Goal: Task Accomplishment & Management: Use online tool/utility

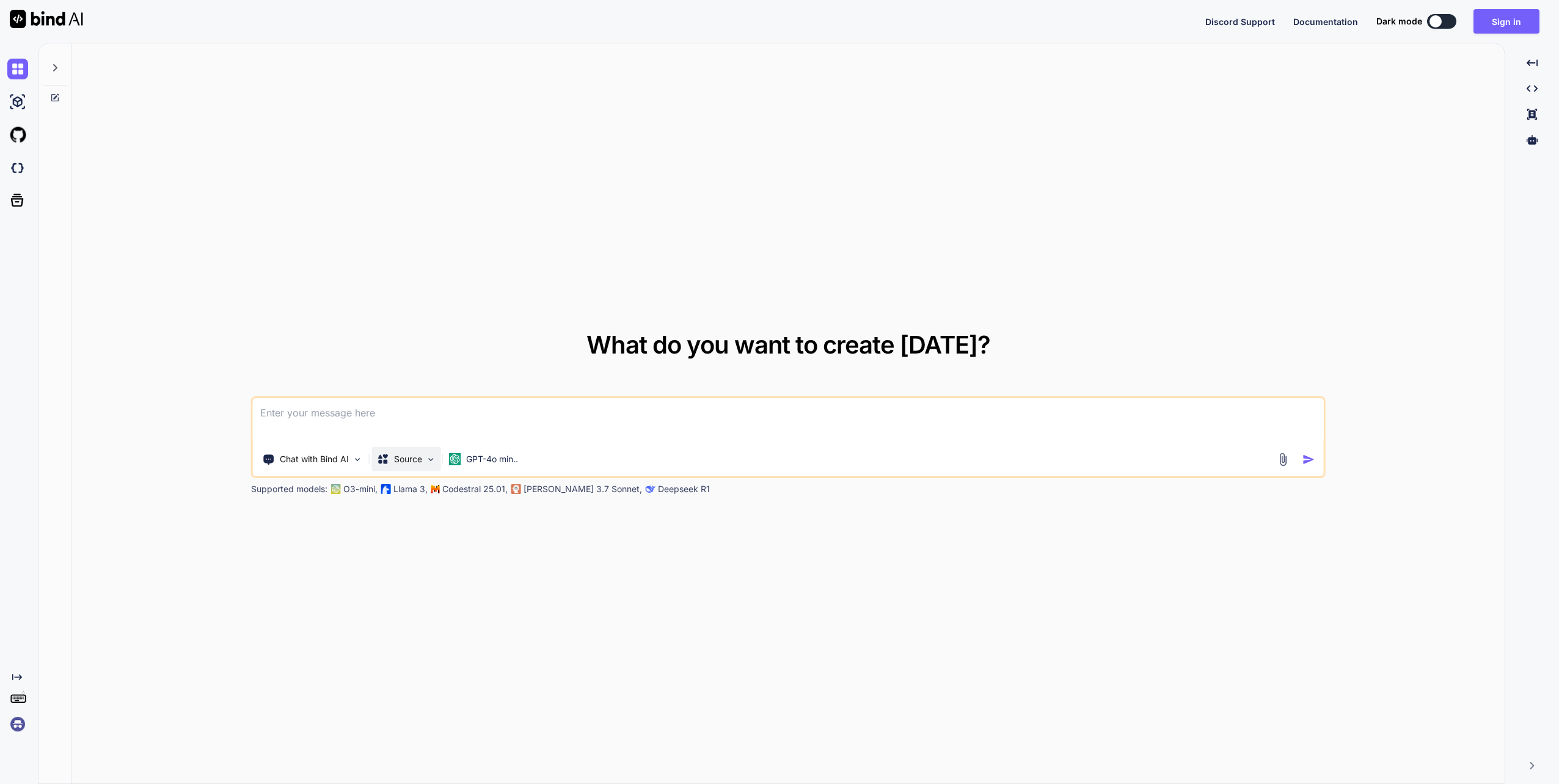
click at [426, 460] on img at bounding box center [430, 459] width 10 height 10
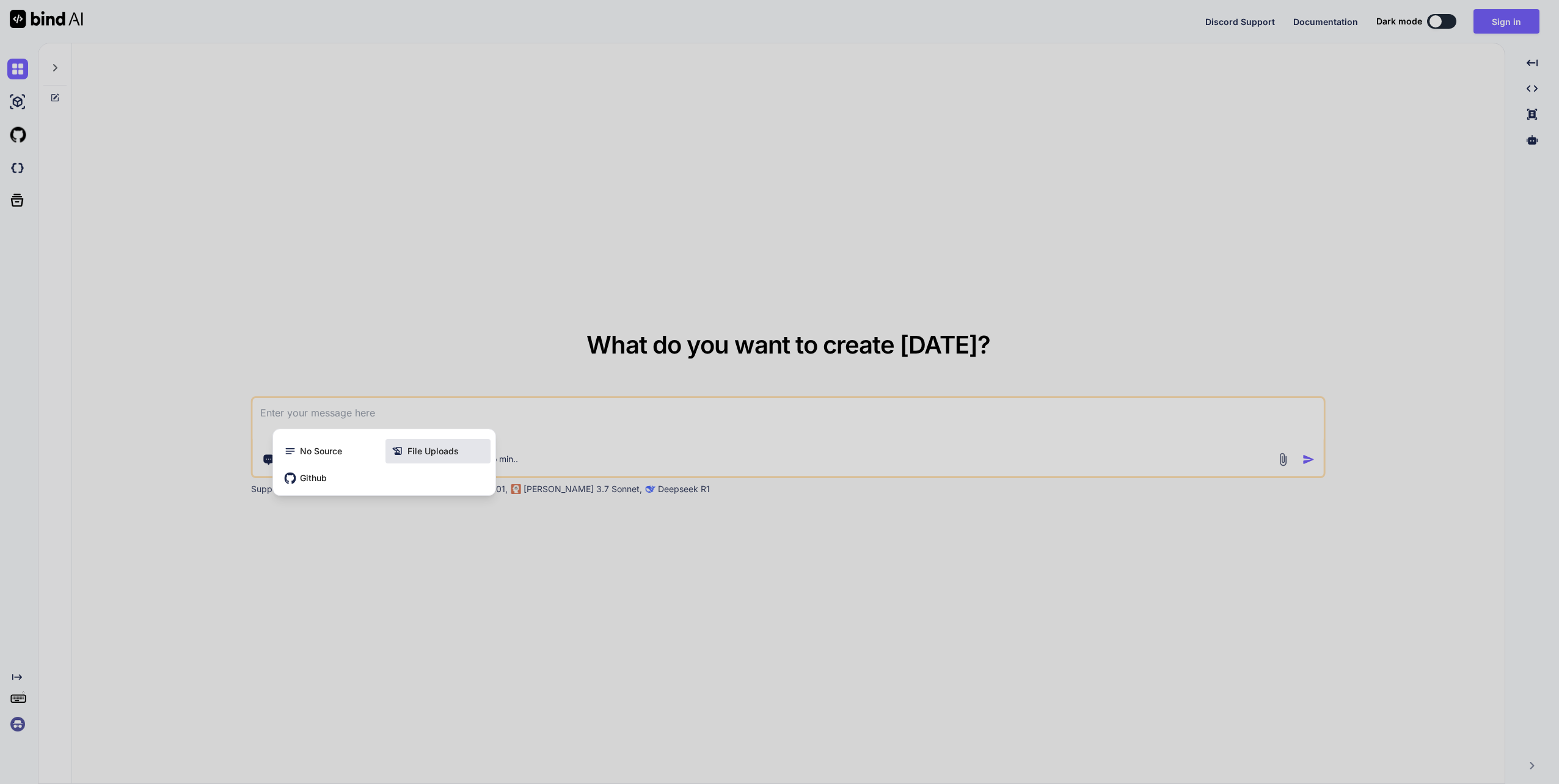
click at [436, 450] on span "File Uploads" at bounding box center [433, 451] width 52 height 12
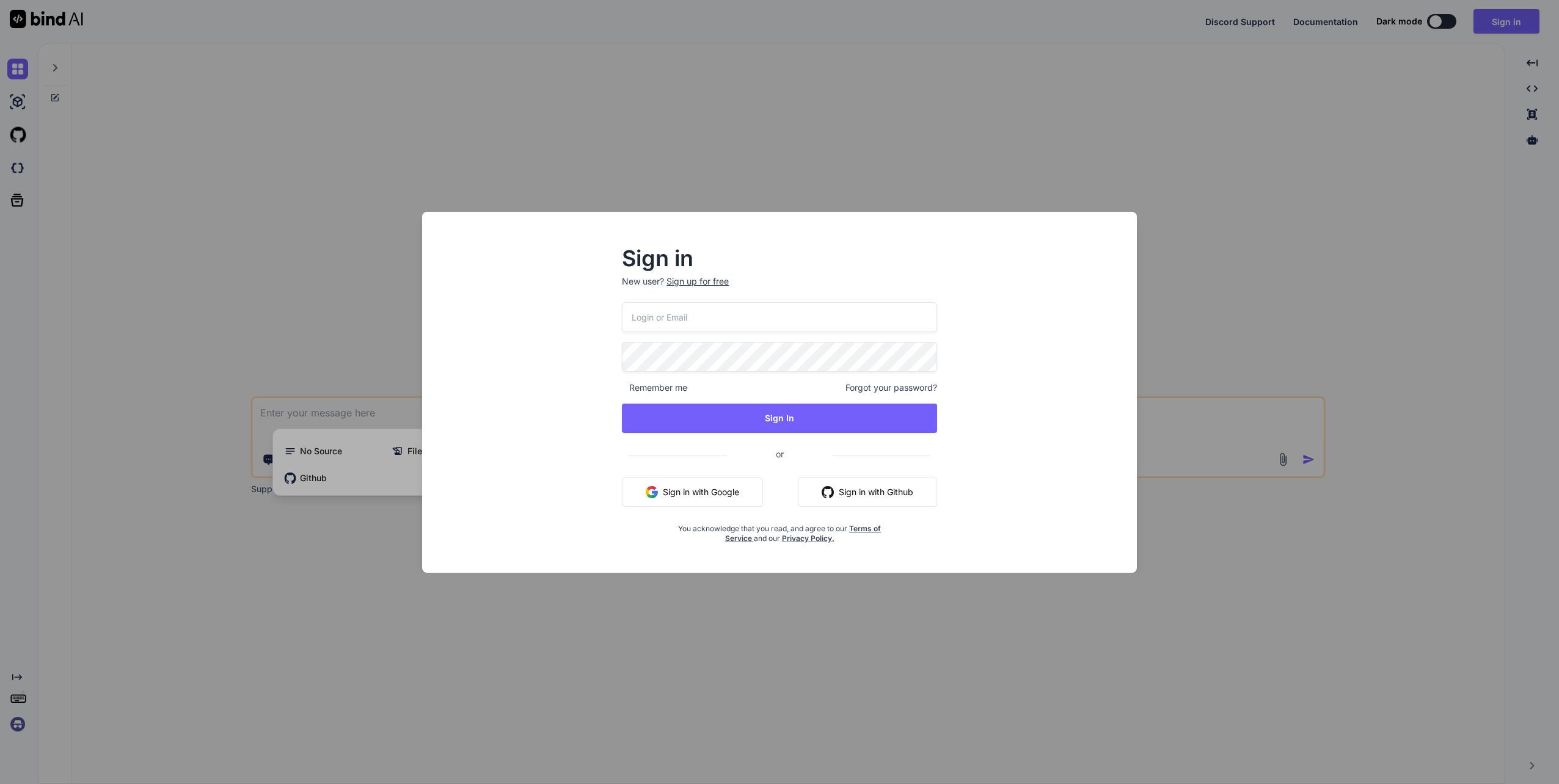
click at [1075, 141] on div "Sign in New user? Sign up for free Remember me Forgot your password? Sign In or…" at bounding box center [780, 392] width 1559 height 784
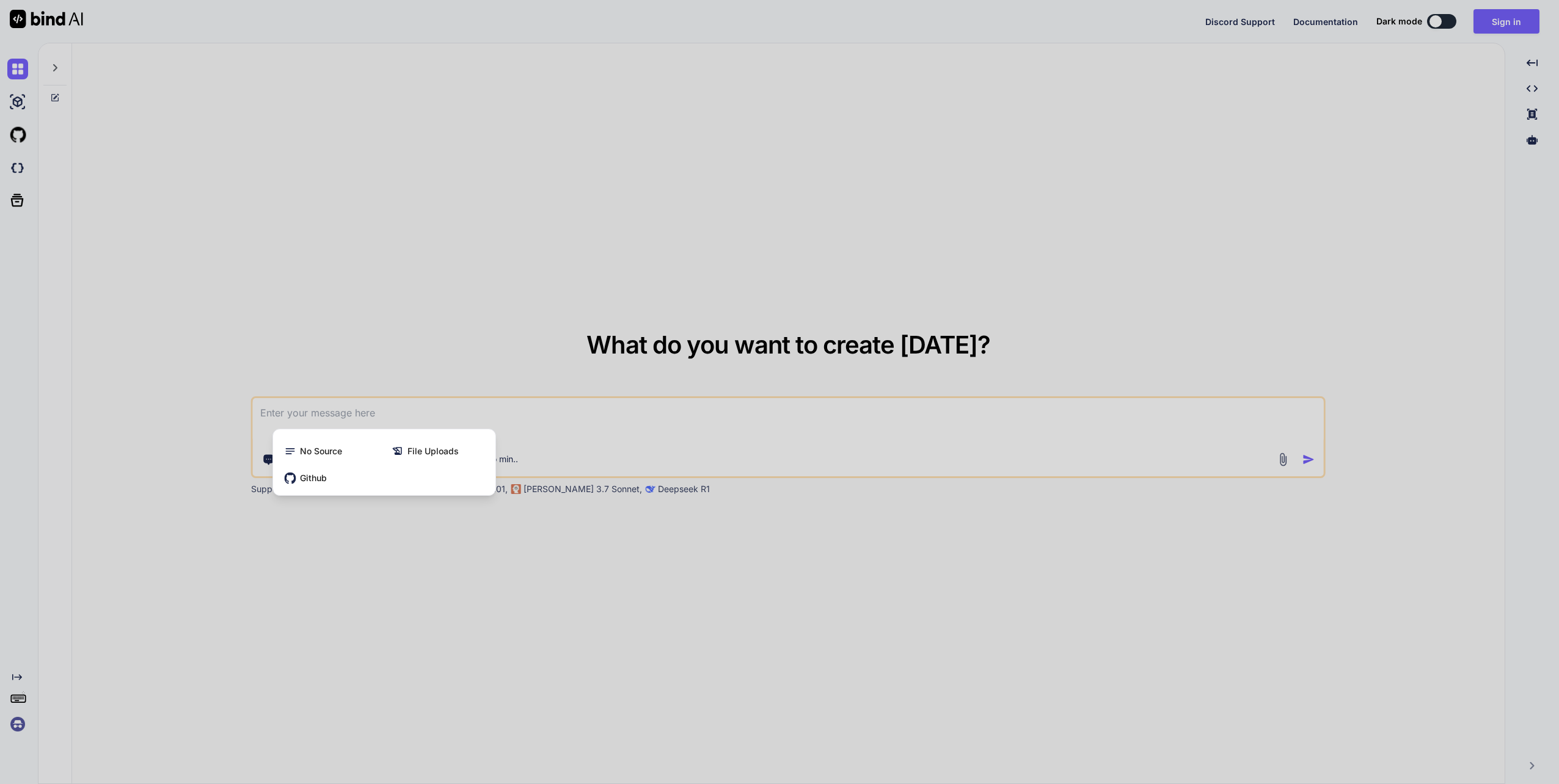
click at [660, 653] on div at bounding box center [780, 392] width 1559 height 784
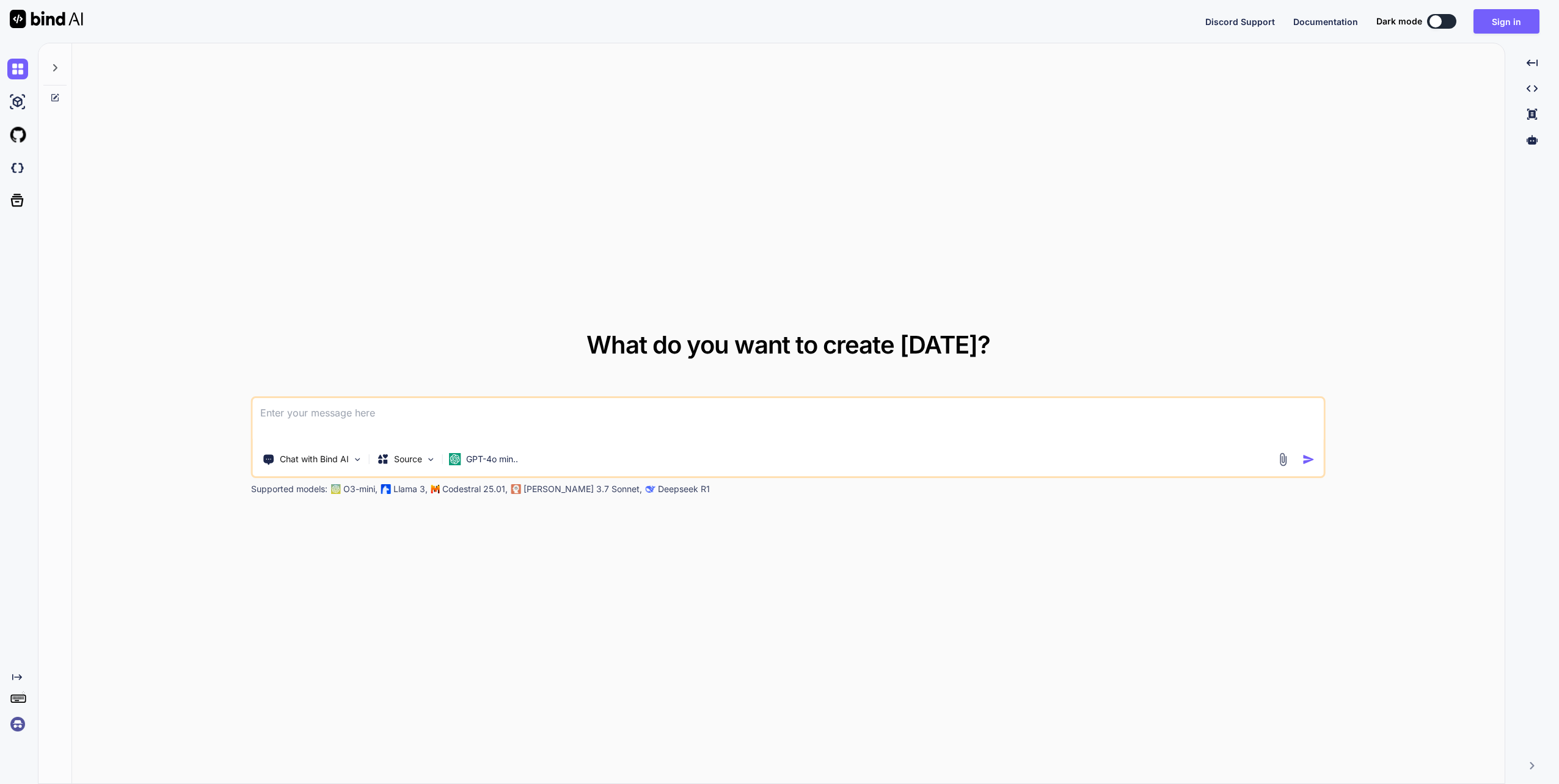
click at [386, 411] on textarea at bounding box center [788, 420] width 1071 height 45
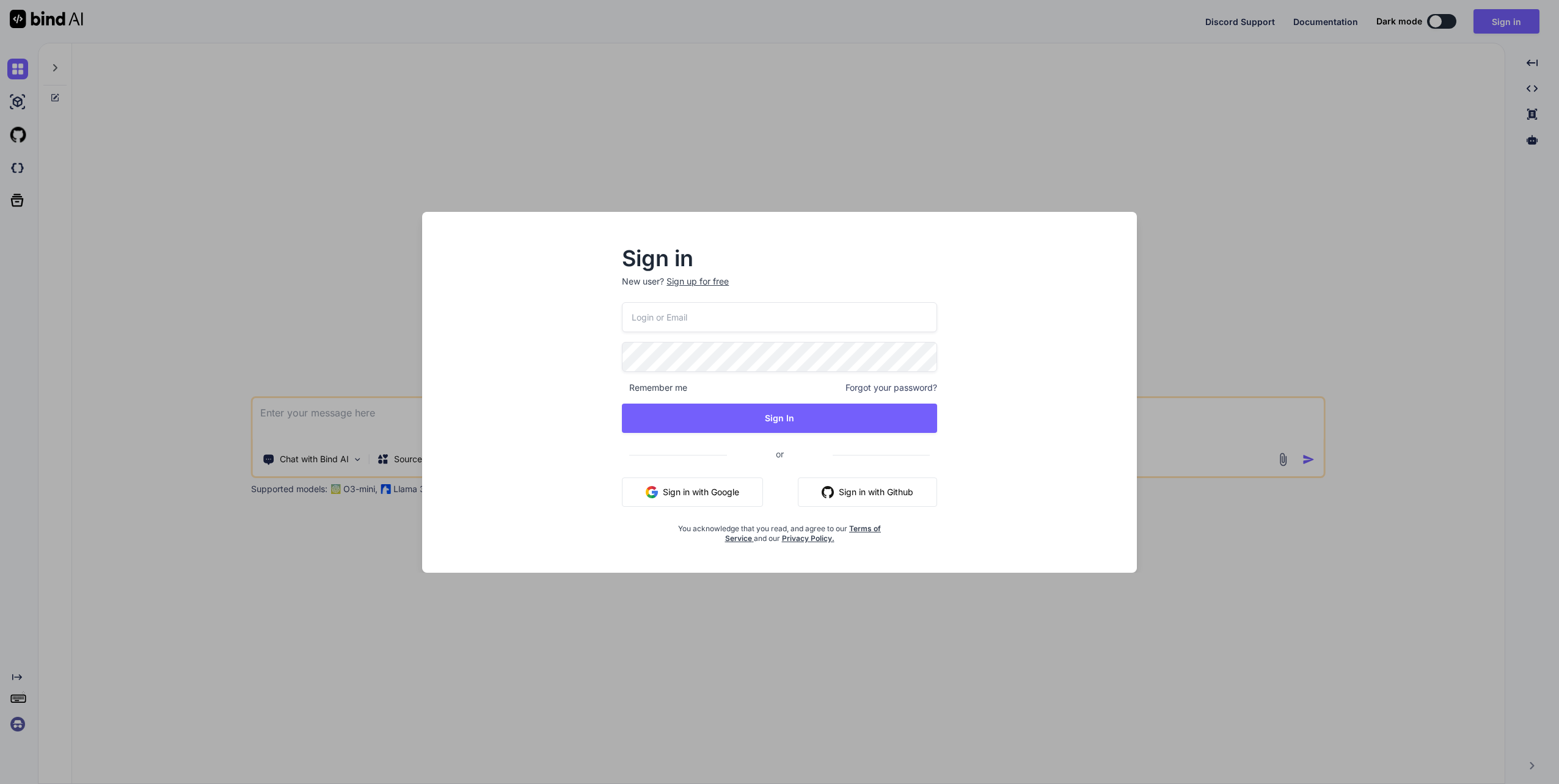
click at [975, 160] on div "Sign in New user? Sign up for free Remember me Forgot your password? Sign In or…" at bounding box center [780, 392] width 1559 height 784
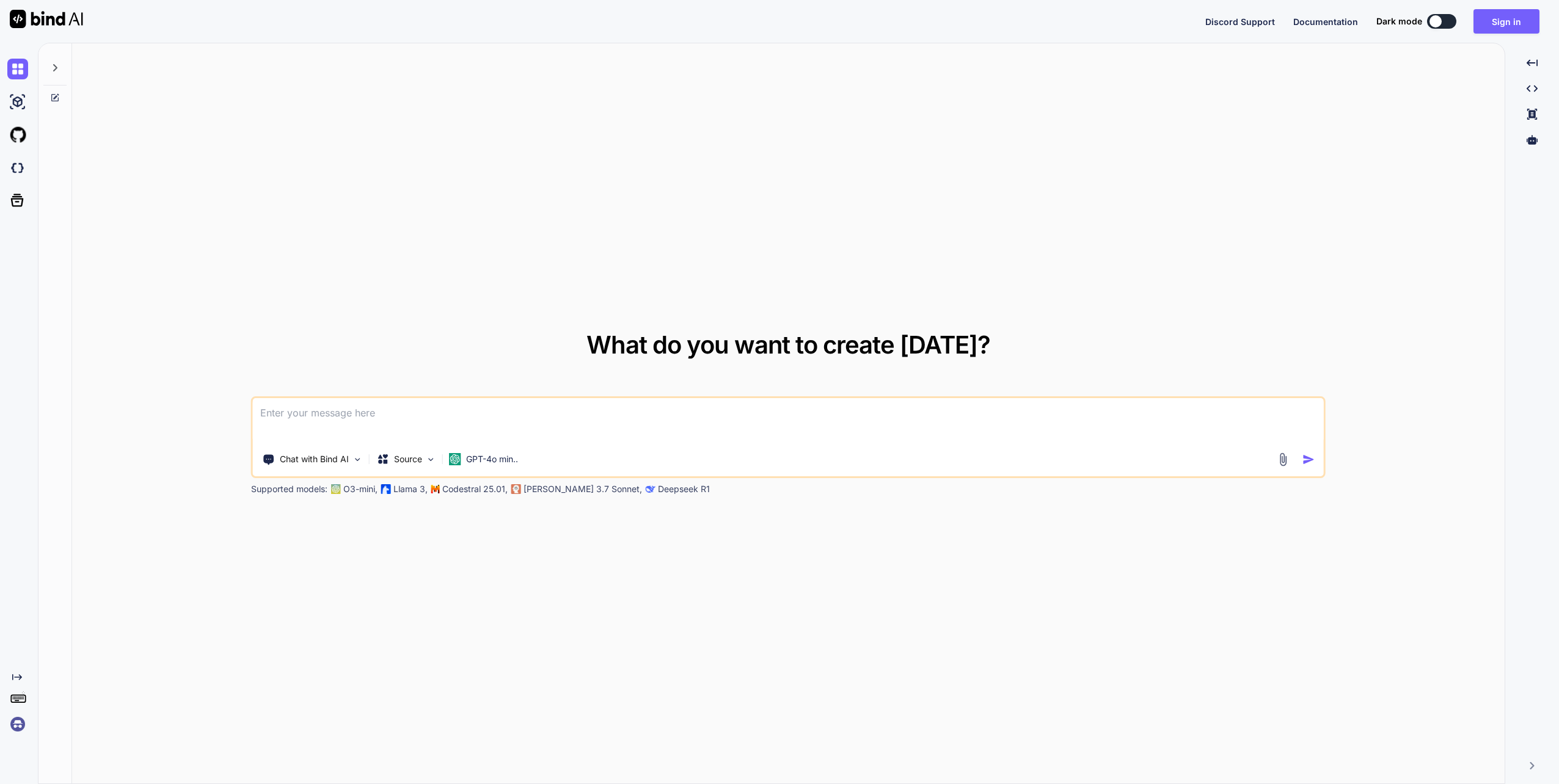
click at [356, 405] on textarea at bounding box center [788, 420] width 1071 height 45
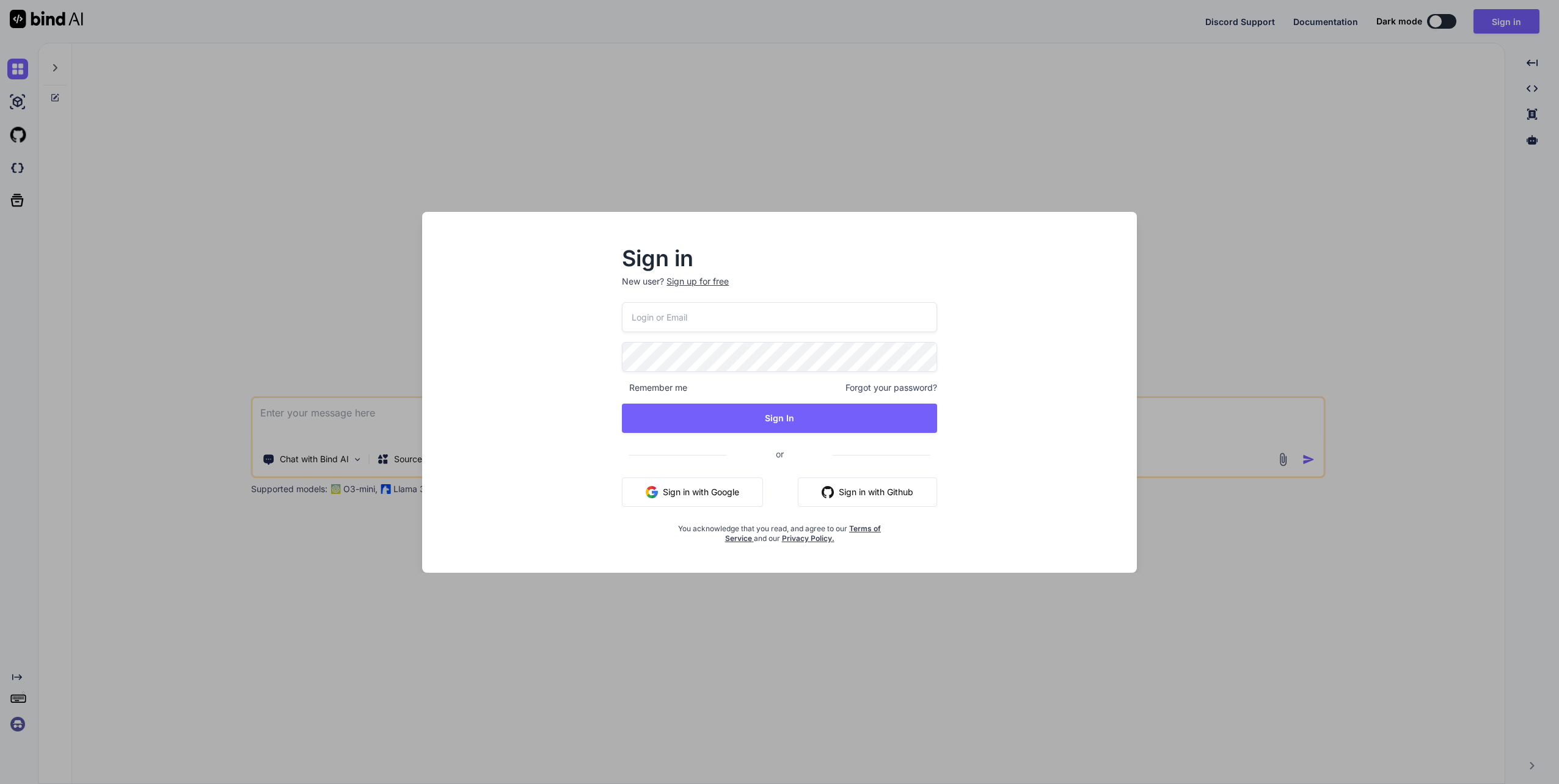
click at [720, 499] on button "Sign in with Google" at bounding box center [692, 493] width 141 height 29
click at [732, 480] on button "Sign in with Google" at bounding box center [692, 493] width 141 height 29
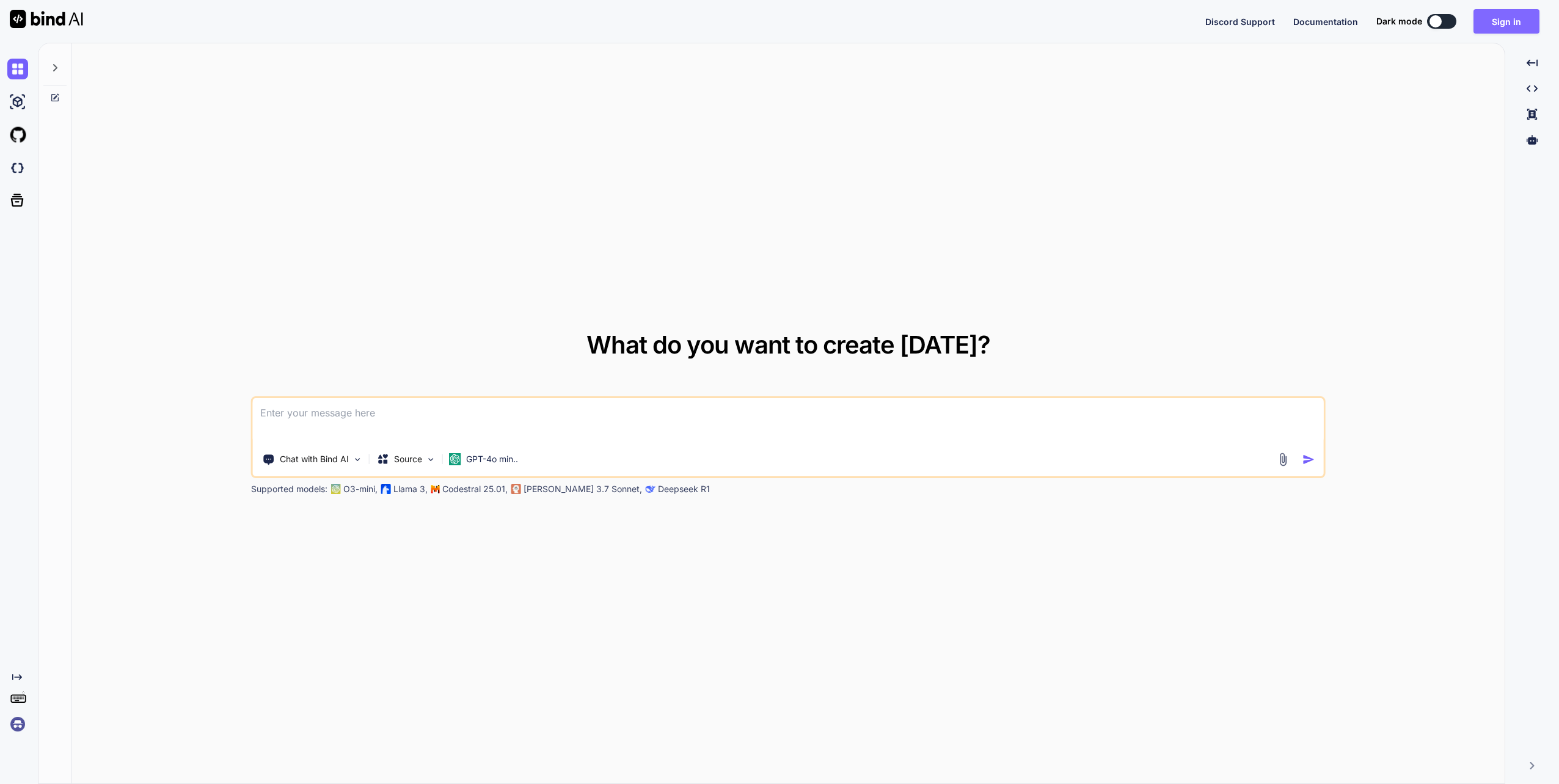
click at [1507, 28] on button "Sign in" at bounding box center [1506, 21] width 66 height 24
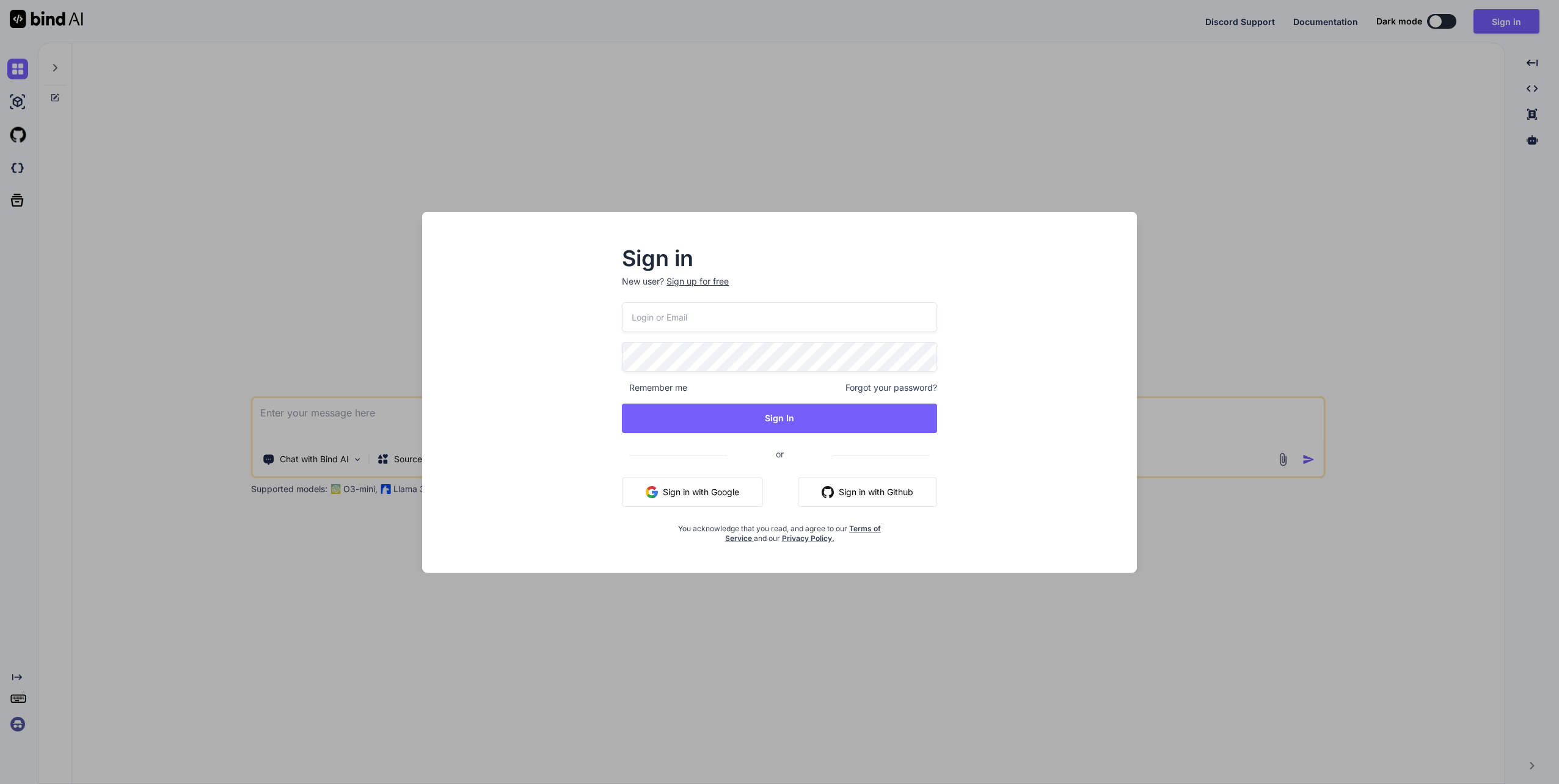
click at [710, 281] on div "Sign up for free" at bounding box center [697, 281] width 62 height 12
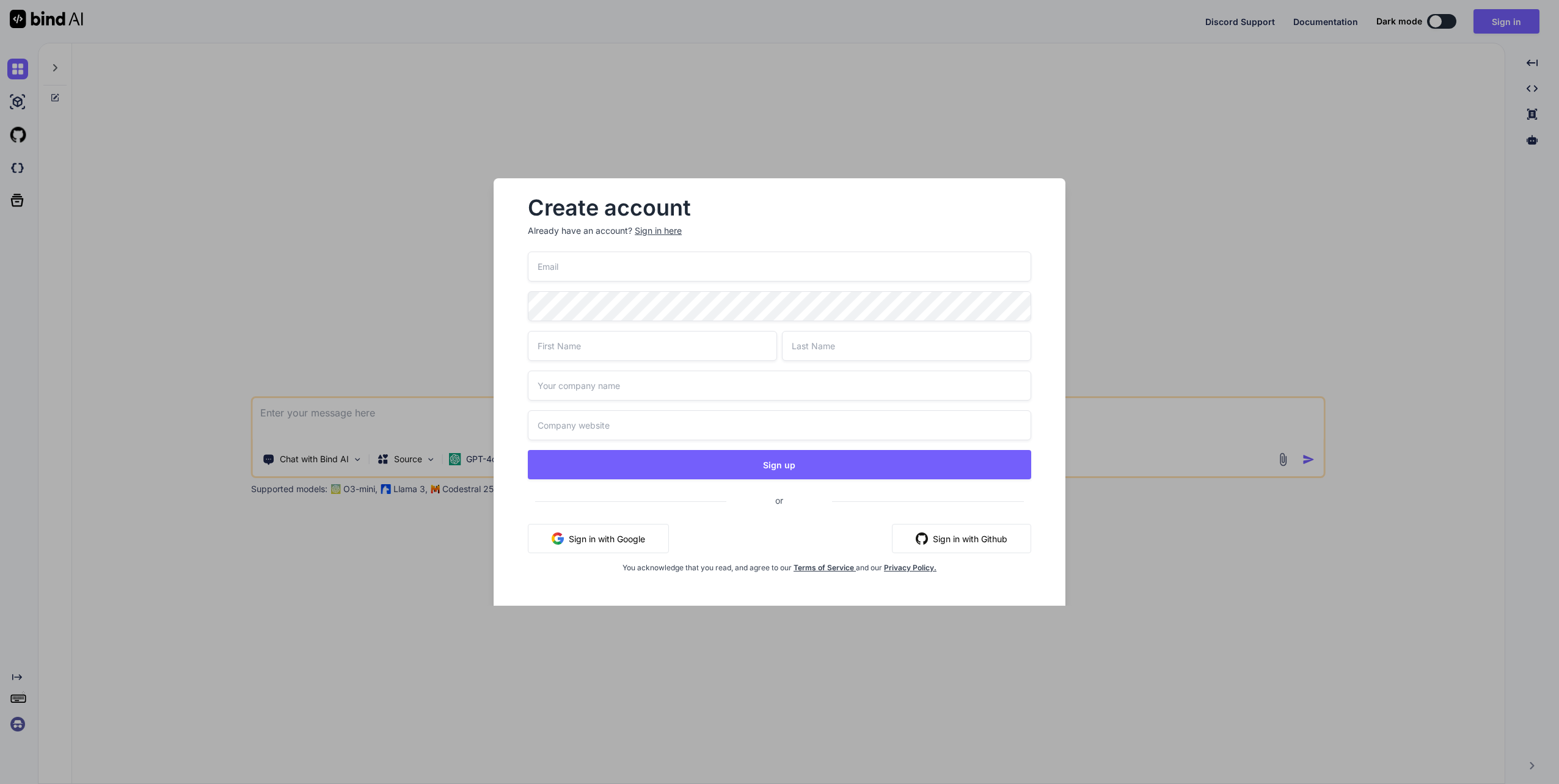
click at [679, 274] on input "email" at bounding box center [779, 266] width 503 height 30
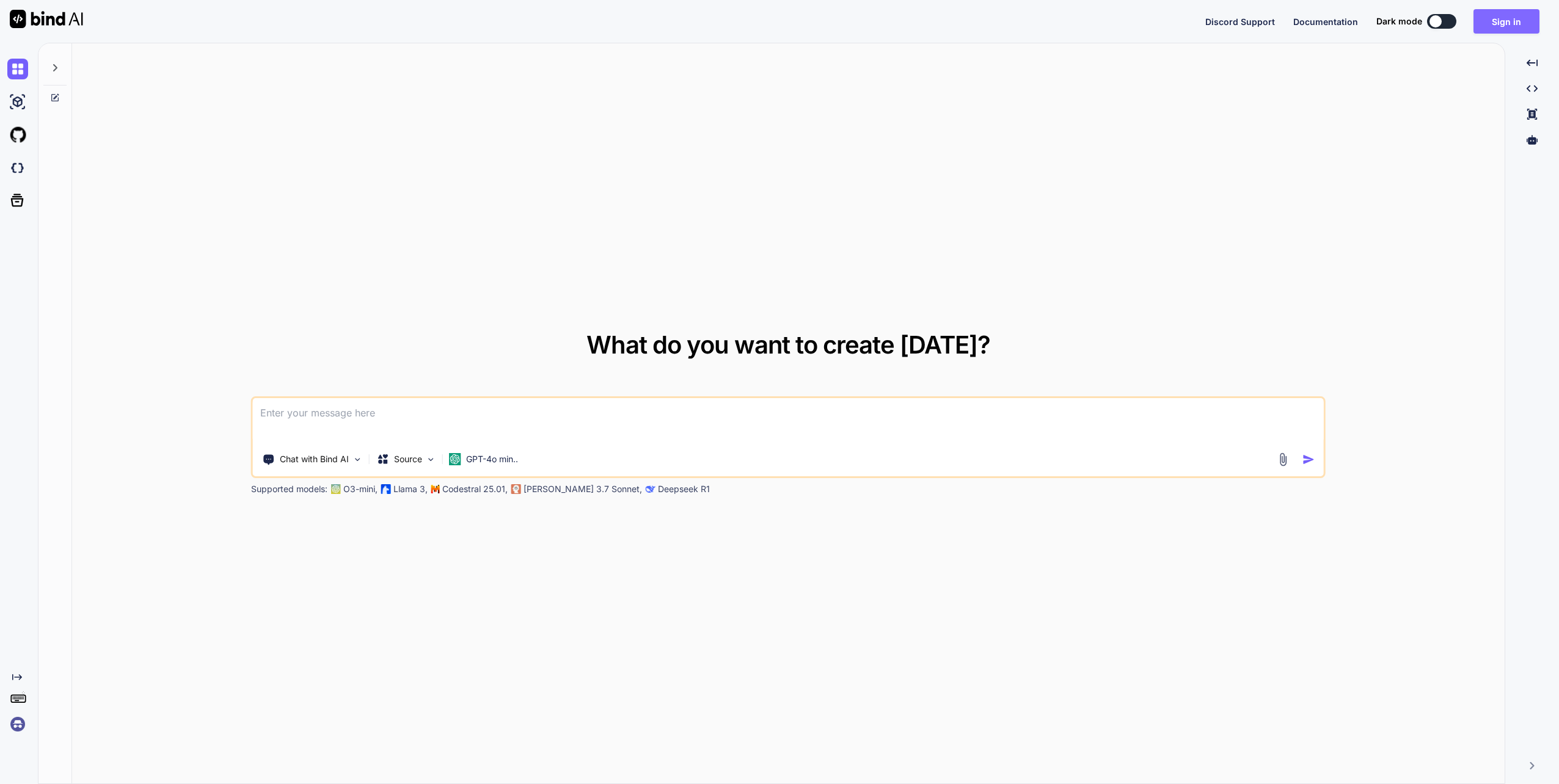
click at [1523, 19] on button "Sign in" at bounding box center [1506, 21] width 66 height 24
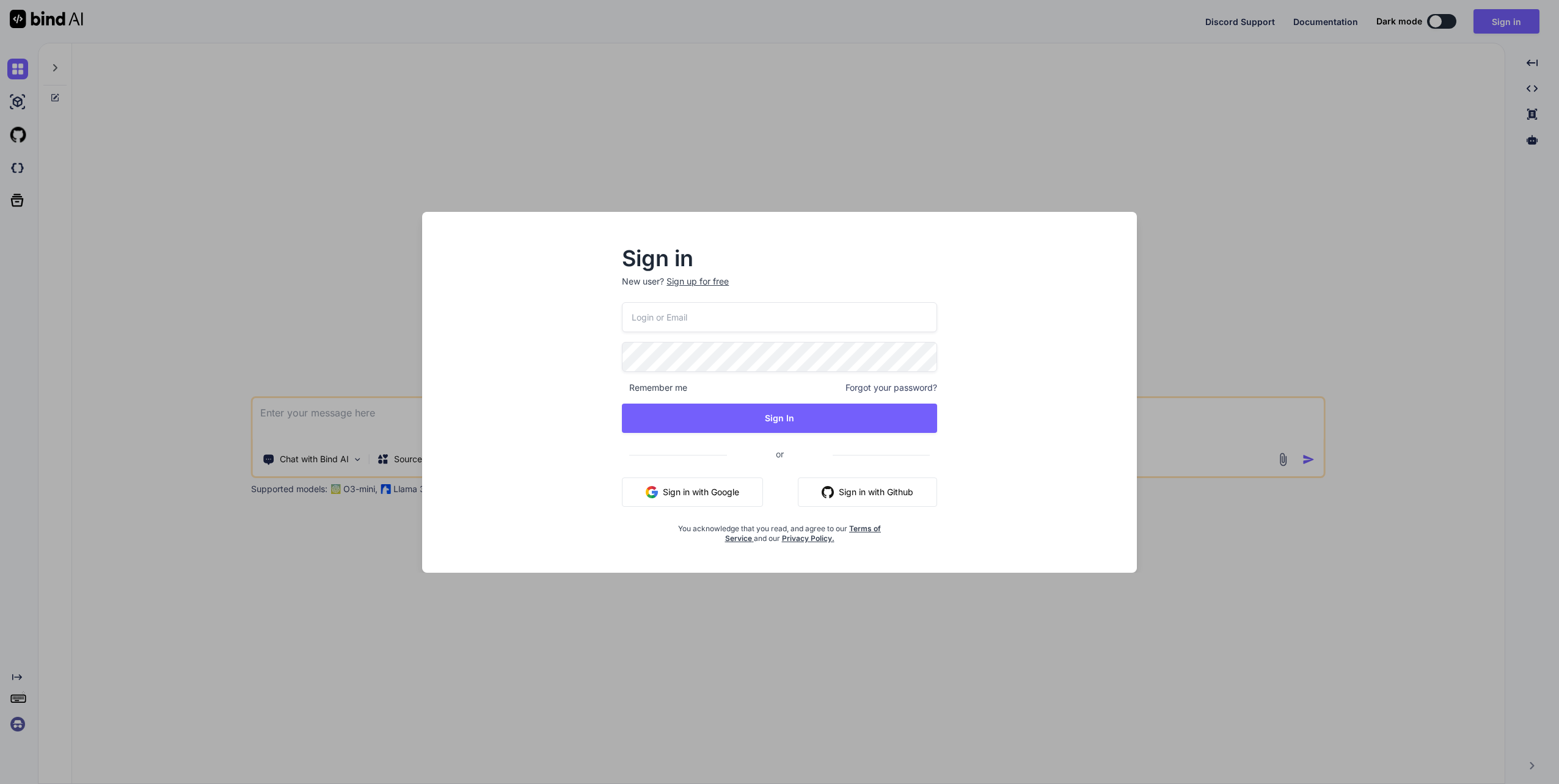
click at [682, 284] on div "Sign up for free" at bounding box center [697, 281] width 62 height 12
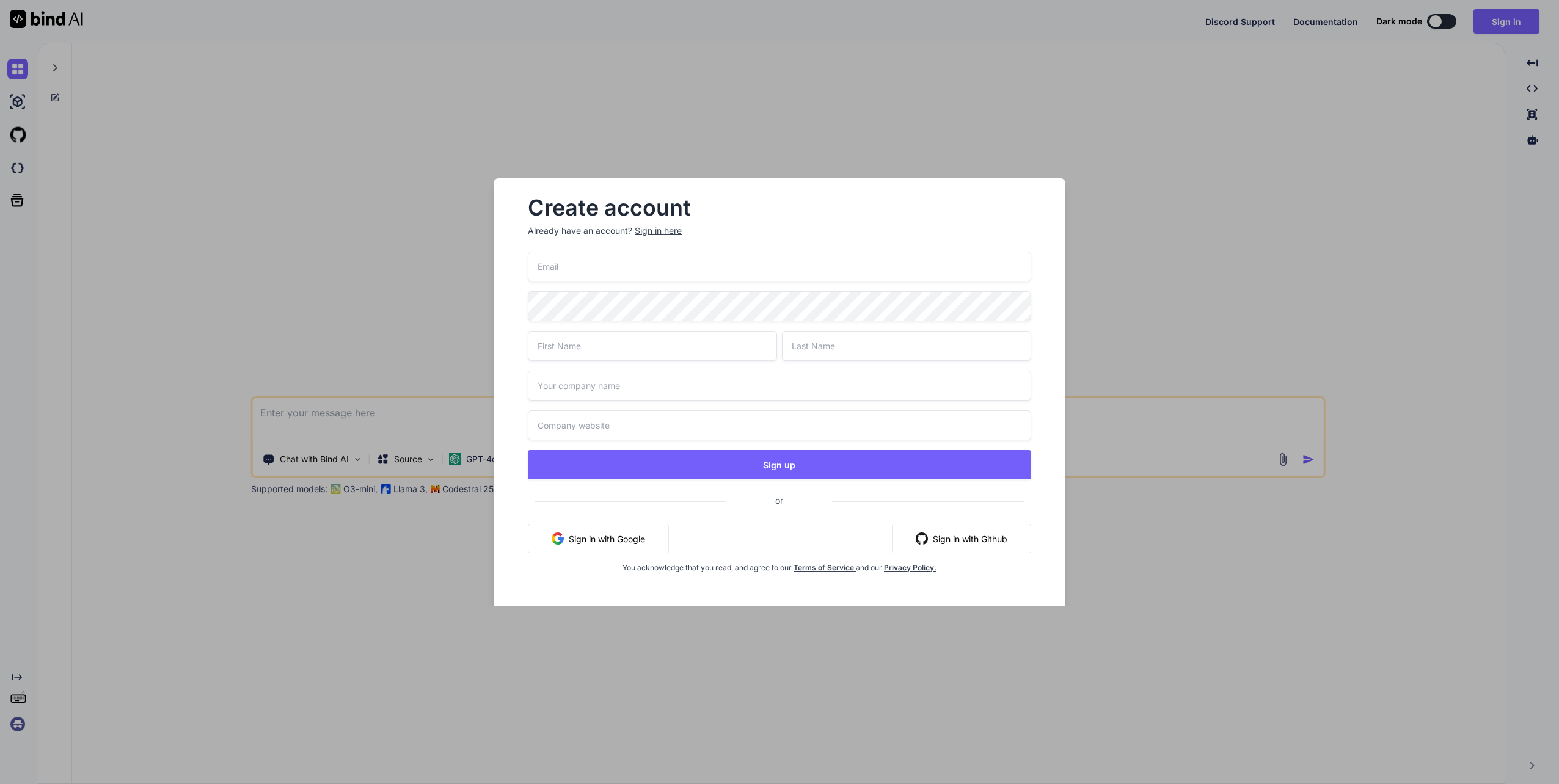
click at [606, 264] on input "email" at bounding box center [779, 266] width 503 height 30
type input "[EMAIL_ADDRESS][DOMAIN_NAME]"
click at [607, 348] on input "text" at bounding box center [652, 346] width 249 height 30
type input "[PERSON_NAME]"
click at [845, 343] on input "text" at bounding box center [907, 346] width 249 height 30
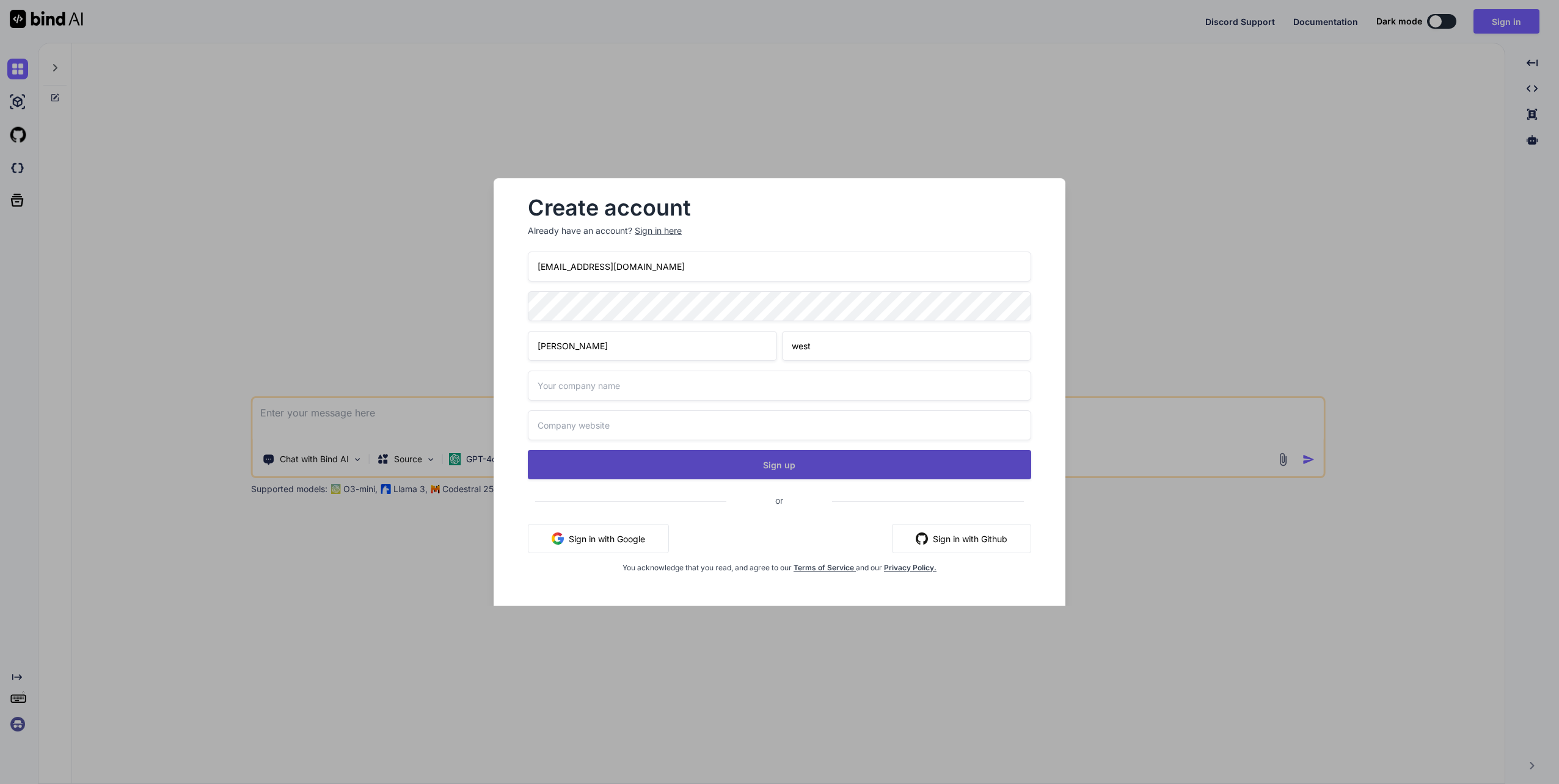
type input "west"
click at [765, 465] on button "Sign up" at bounding box center [779, 465] width 503 height 29
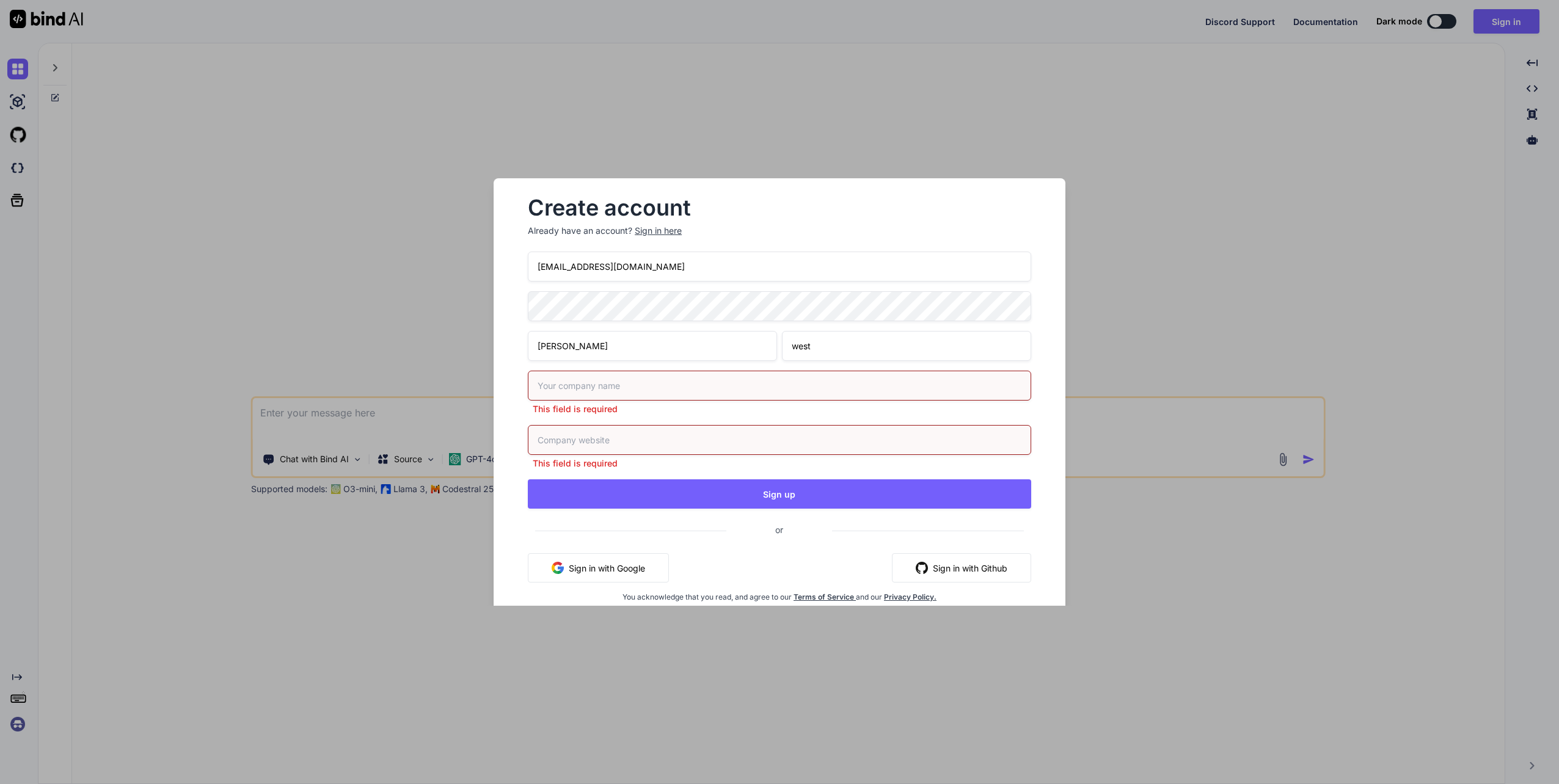
click at [633, 381] on input "text" at bounding box center [779, 385] width 503 height 30
type input "dsg"
click at [631, 436] on input "text" at bounding box center [779, 440] width 503 height 30
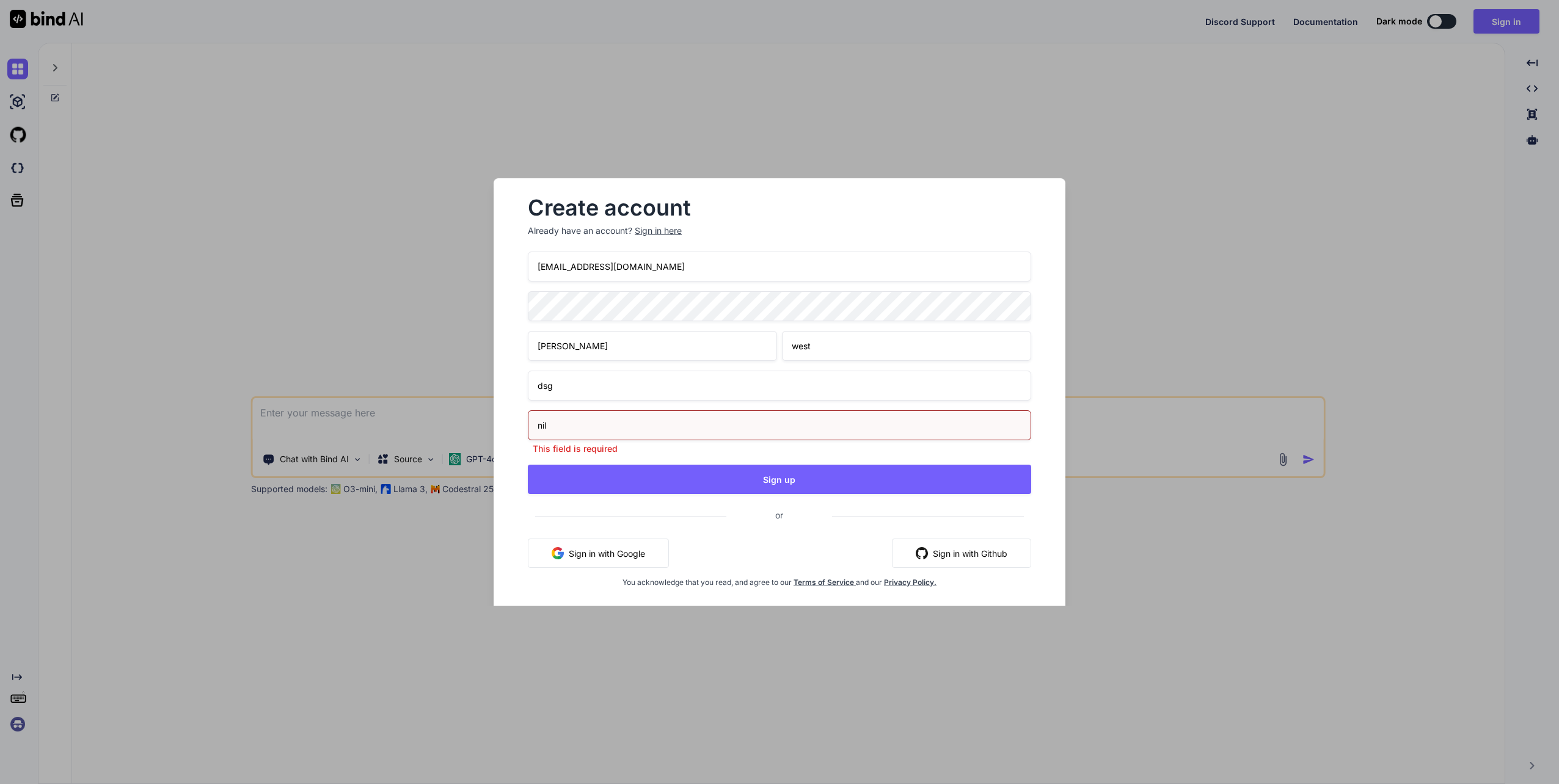
drag, startPoint x: 566, startPoint y: 430, endPoint x: 513, endPoint y: 425, distance: 53.2
click at [513, 425] on div "Create account Already have an account? Sign in here [EMAIL_ADDRESS][DOMAIN_NAM…" at bounding box center [779, 402] width 572 height 448
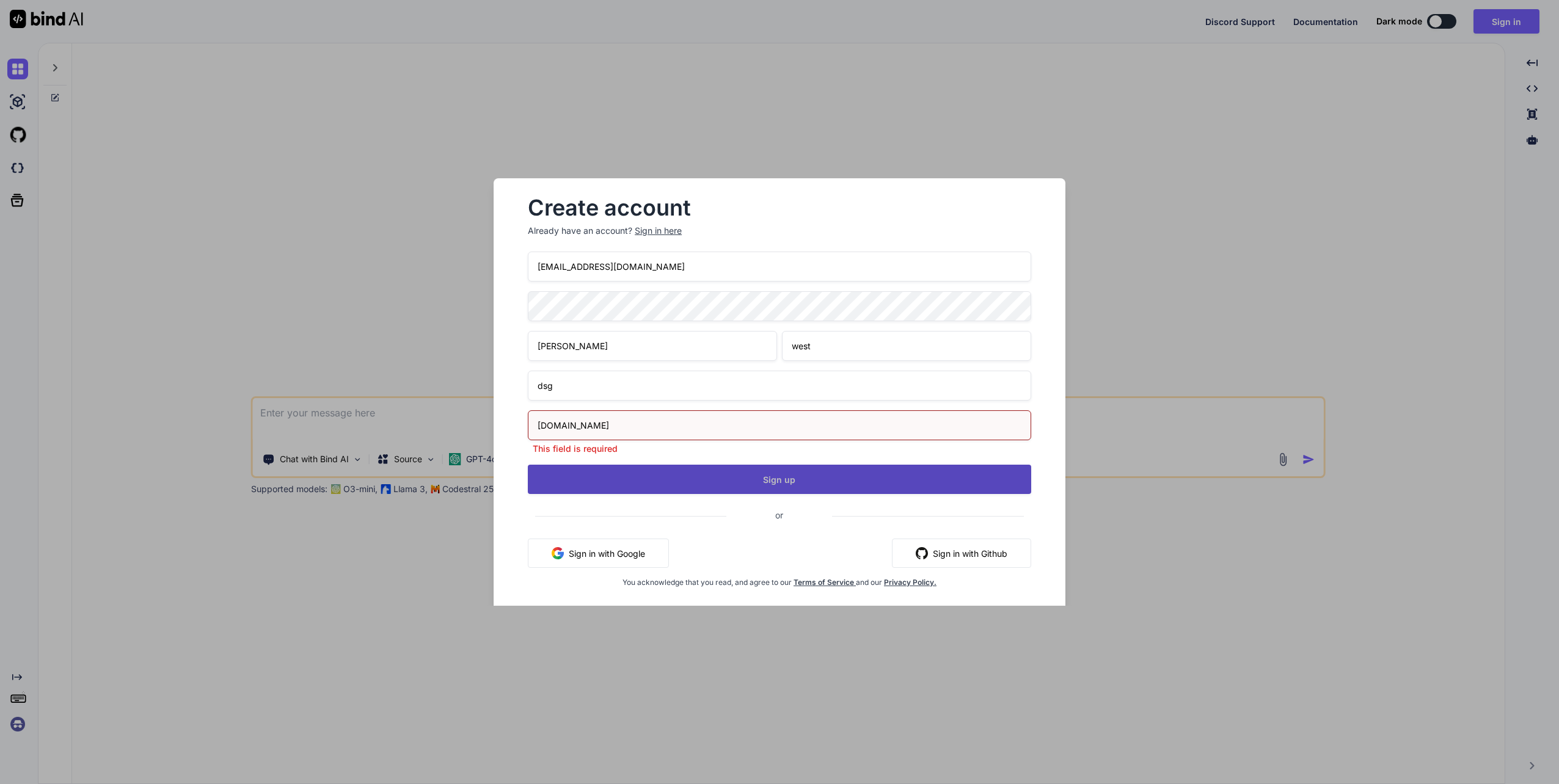
type input "[DOMAIN_NAME]"
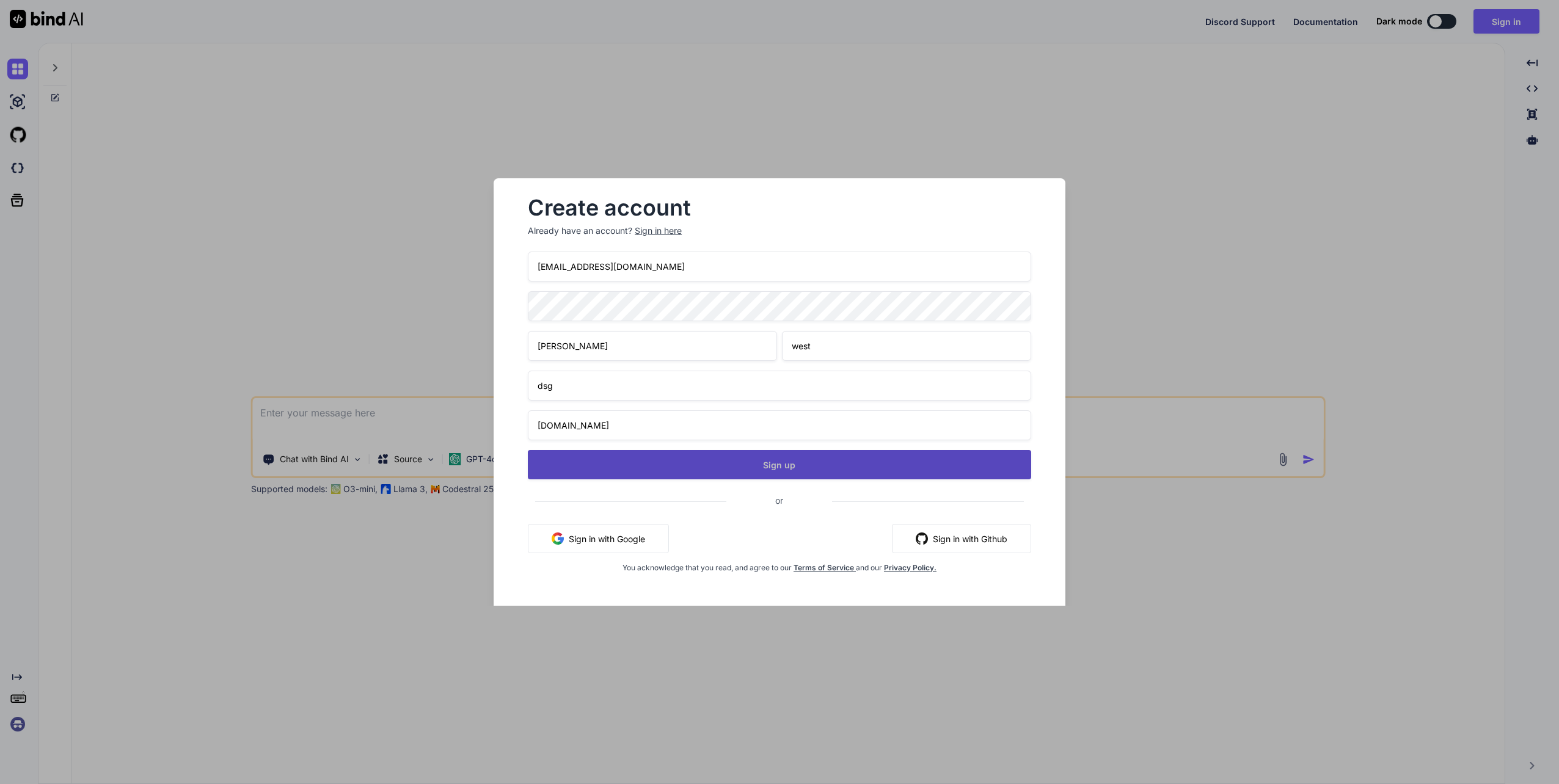
click at [782, 484] on div "[EMAIL_ADDRESS][DOMAIN_NAME] [PERSON_NAME] dsg [DOMAIN_NAME] Sign up or Sign in…" at bounding box center [779, 426] width 503 height 350
click at [787, 465] on button "Sign up" at bounding box center [779, 465] width 503 height 29
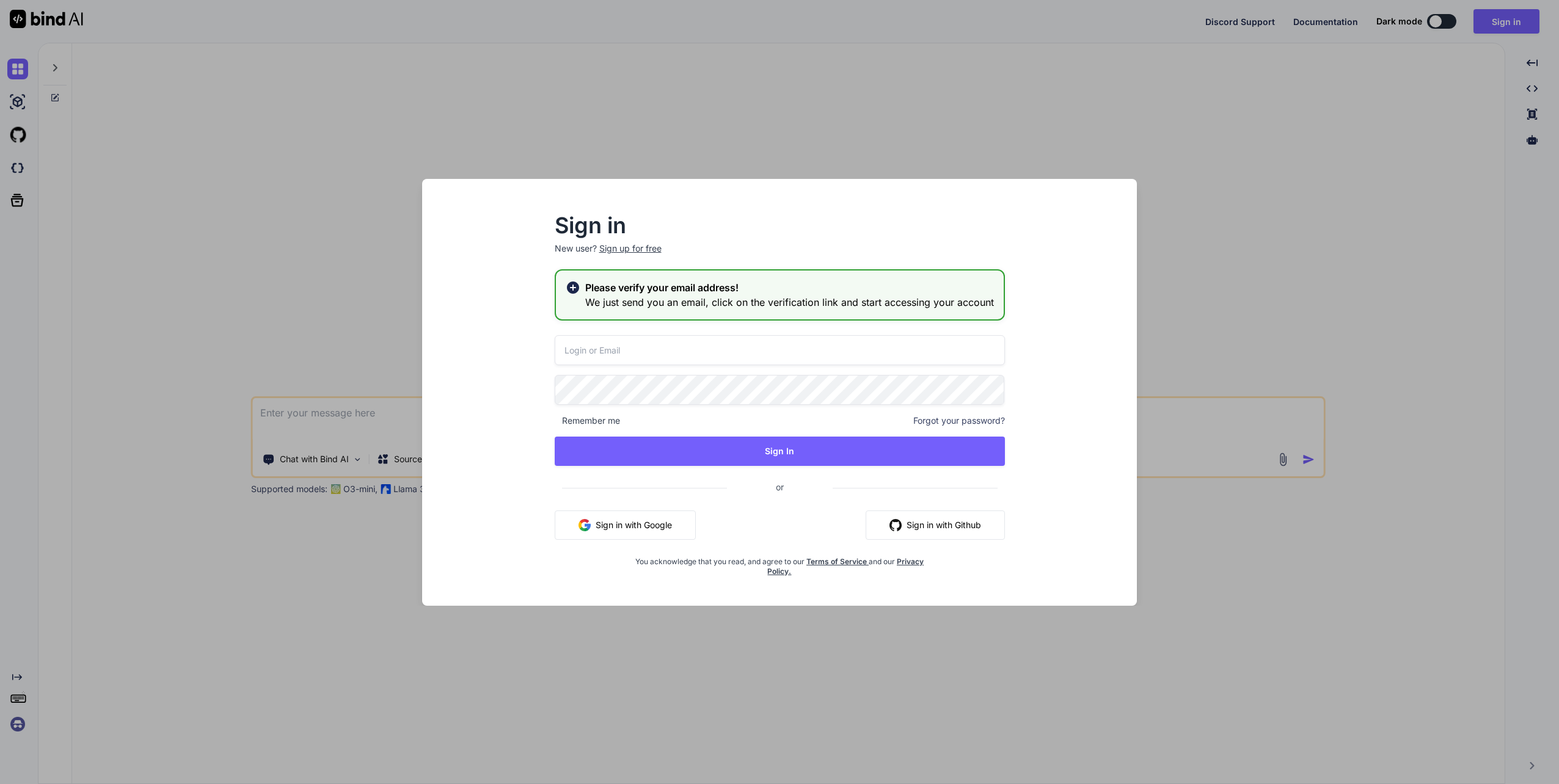
click at [1016, 146] on div "Sign in New user? Sign up for free Please verify your email address! We just se…" at bounding box center [780, 392] width 1559 height 784
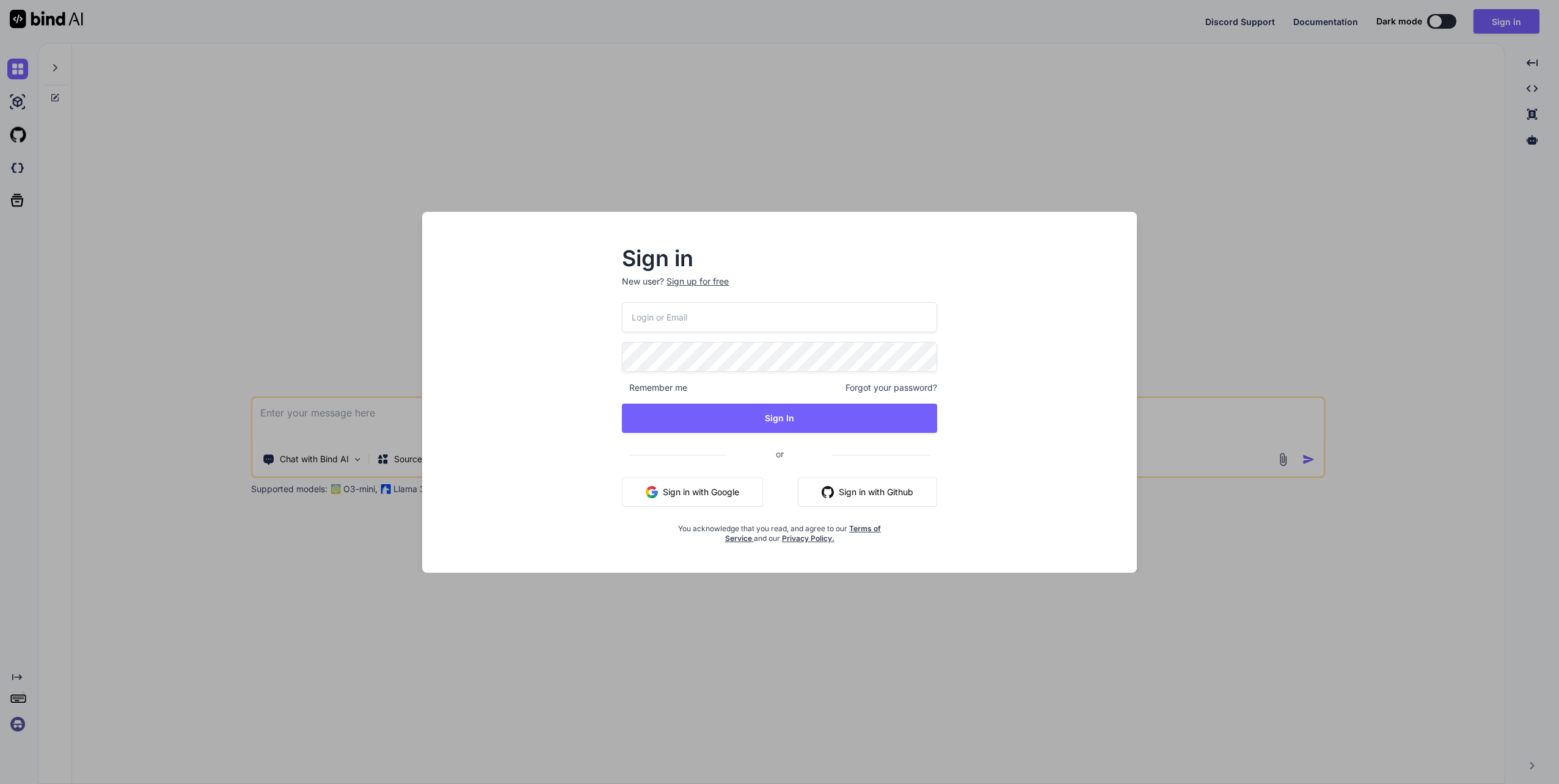
click at [696, 318] on input "email" at bounding box center [780, 317] width 315 height 30
type input "[EMAIL_ADDRESS][DOMAIN_NAME]"
click at [808, 419] on button "Sign In" at bounding box center [780, 418] width 315 height 29
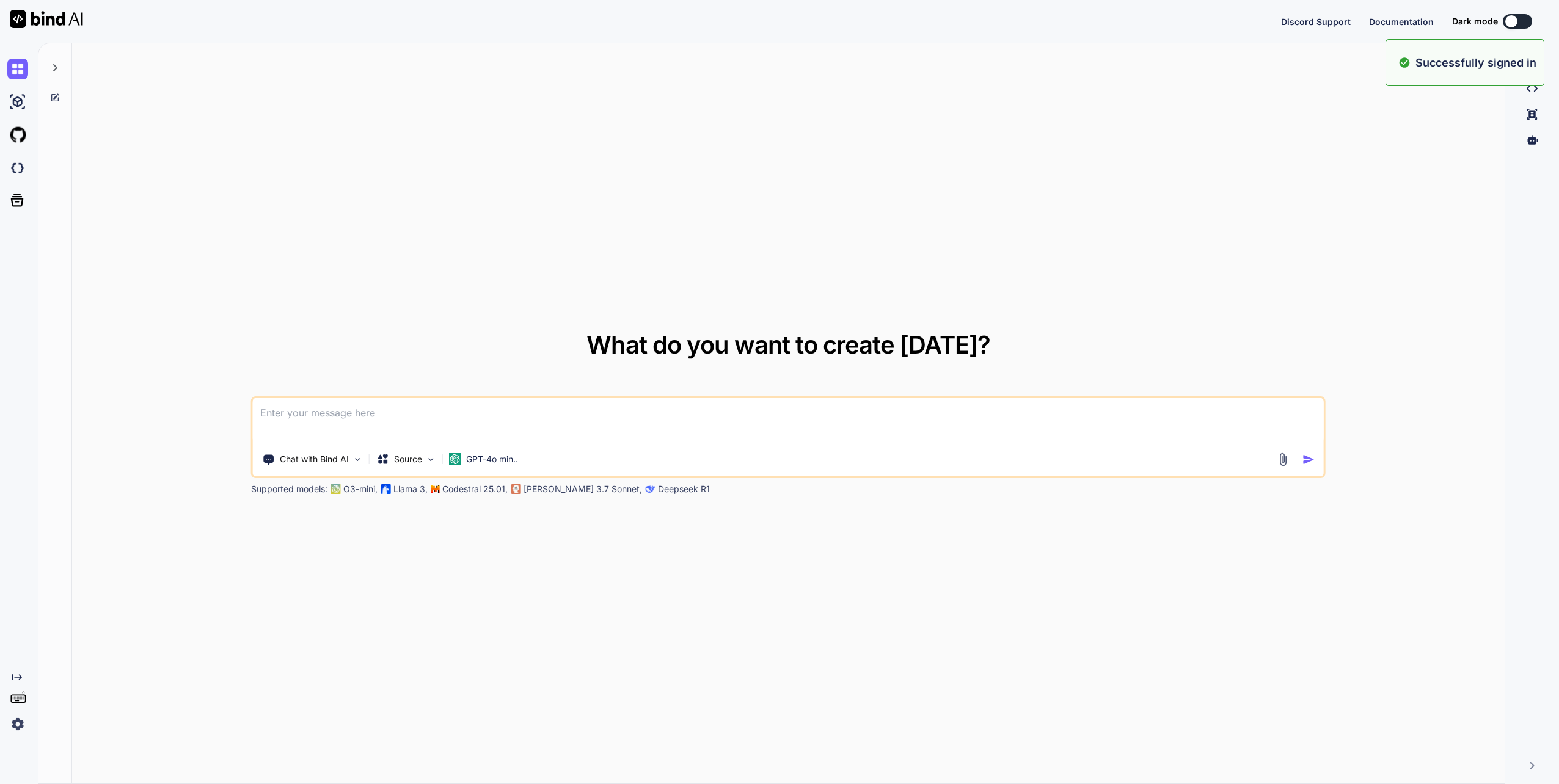
click at [305, 410] on div "What do you want to create today? Chat with Bind AI Source GPT-4o min.. Support…" at bounding box center [798, 413] width 1521 height 741
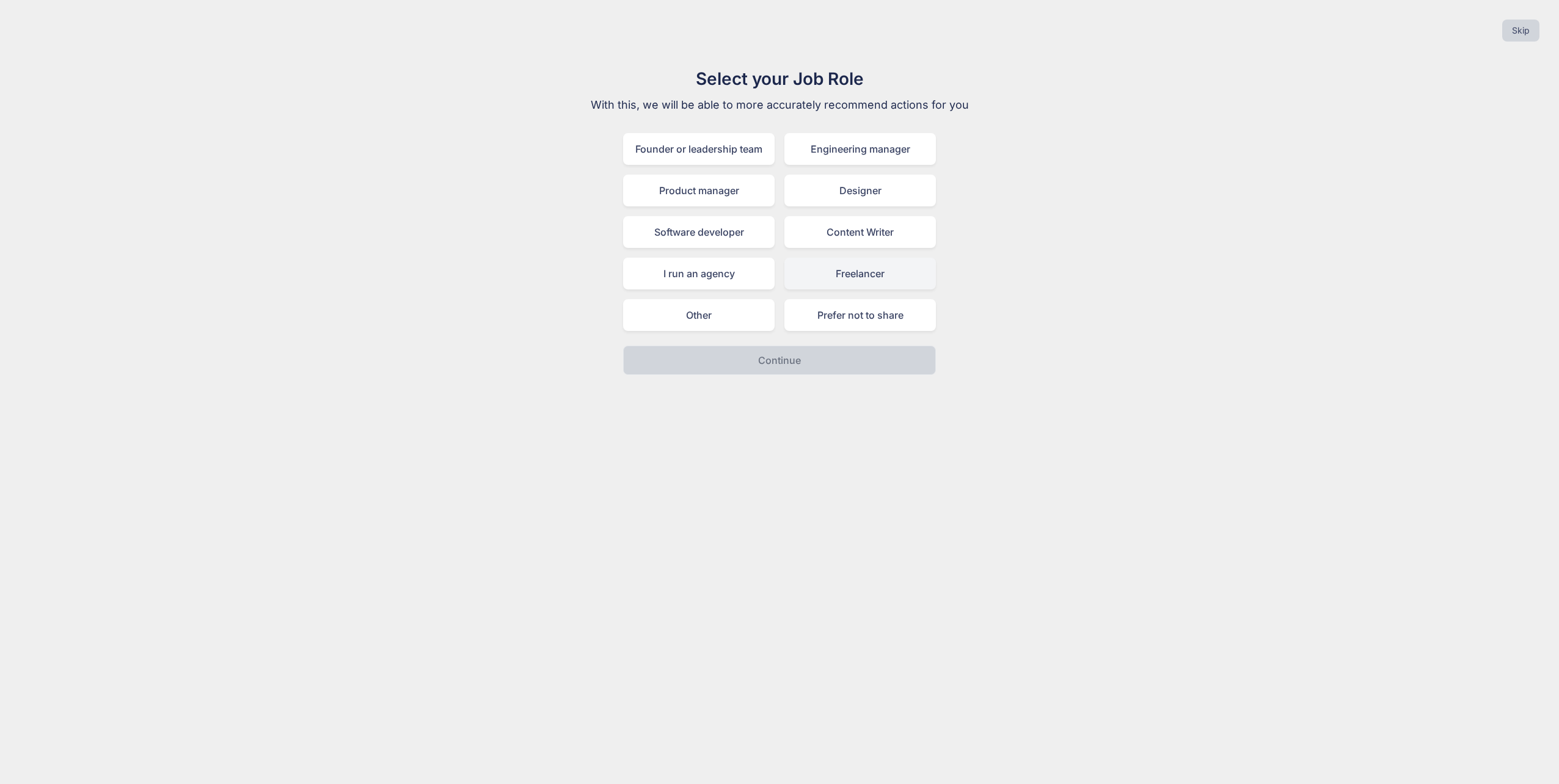
click at [845, 277] on div "Freelancer" at bounding box center [860, 273] width 151 height 31
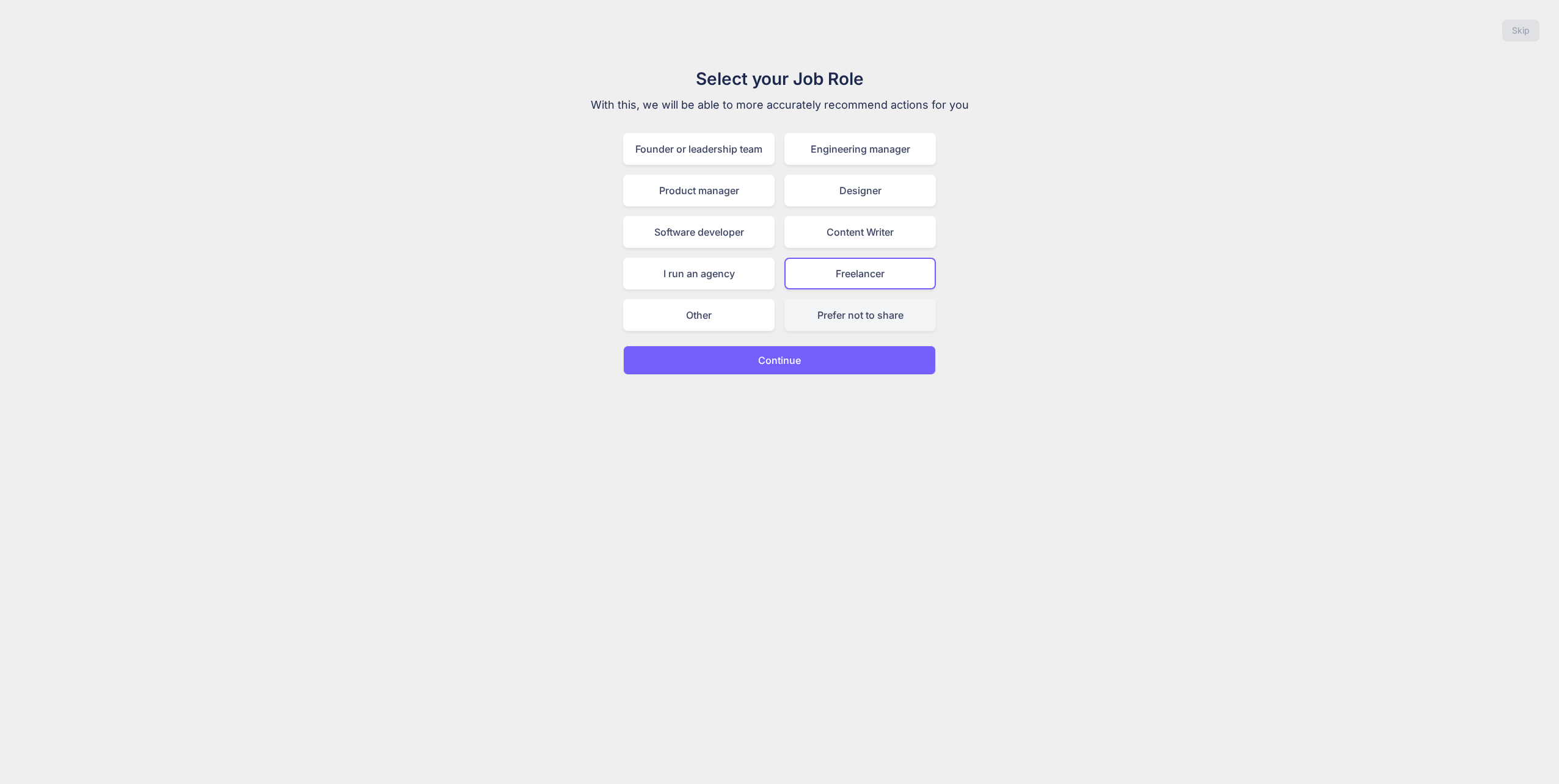
click at [847, 320] on div "Prefer not to share" at bounding box center [860, 315] width 151 height 31
click at [812, 364] on button "Continue" at bounding box center [780, 361] width 313 height 29
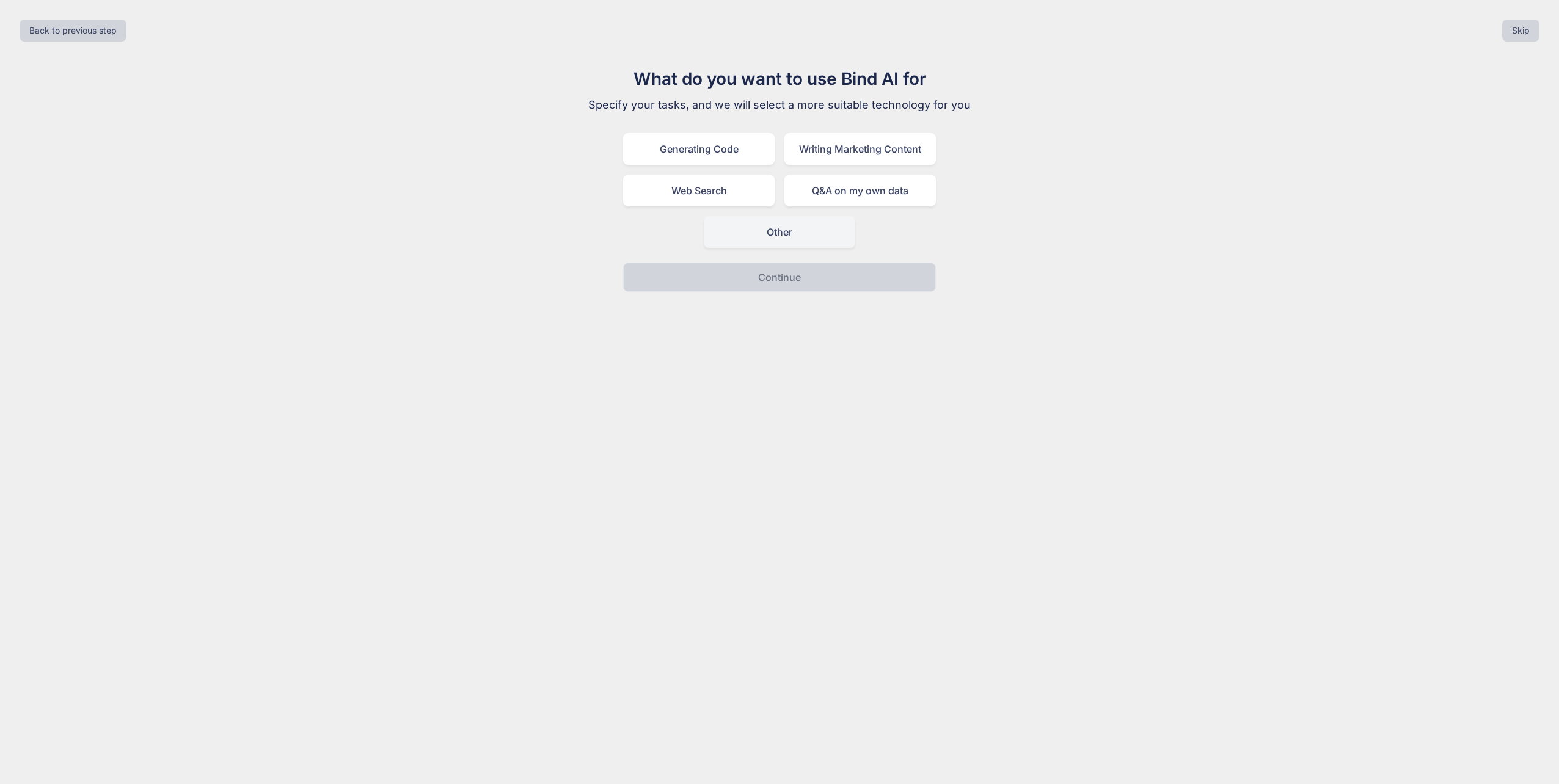
click at [809, 241] on div "Other" at bounding box center [780, 232] width 151 height 31
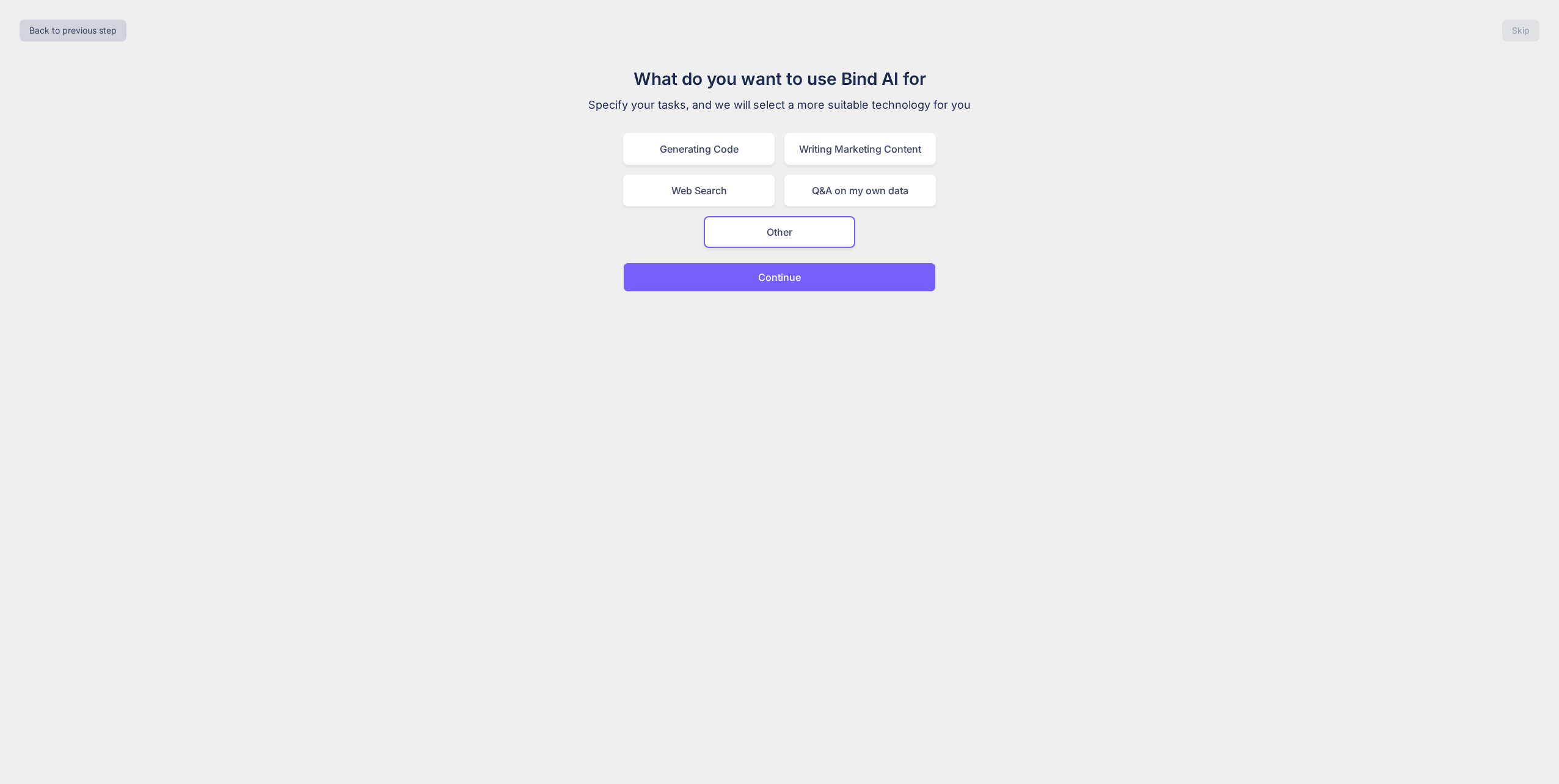
click at [806, 277] on button "Continue" at bounding box center [780, 277] width 313 height 29
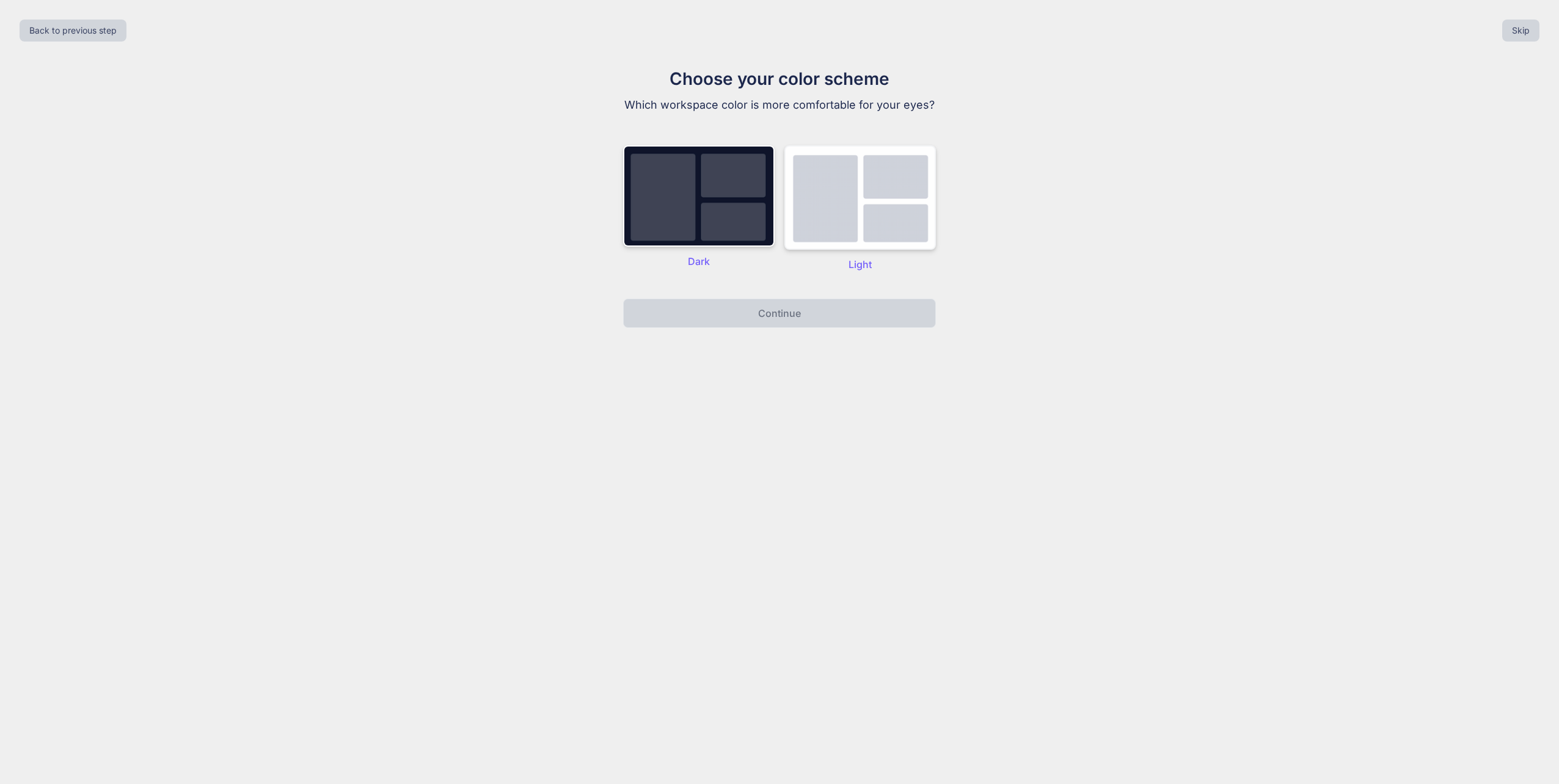
click at [830, 196] on img at bounding box center [860, 198] width 151 height 105
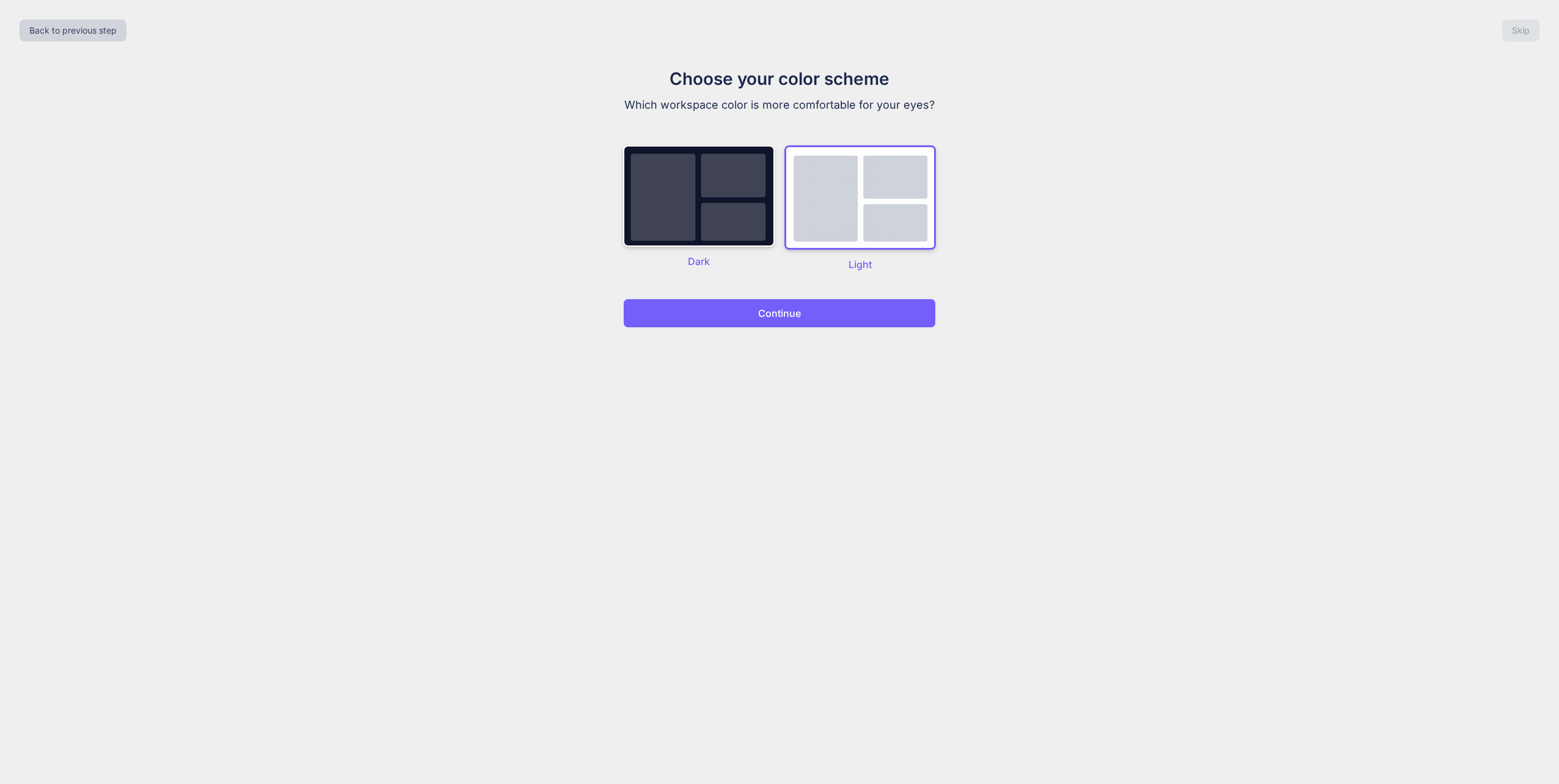
click at [782, 315] on p "Continue" at bounding box center [780, 314] width 43 height 15
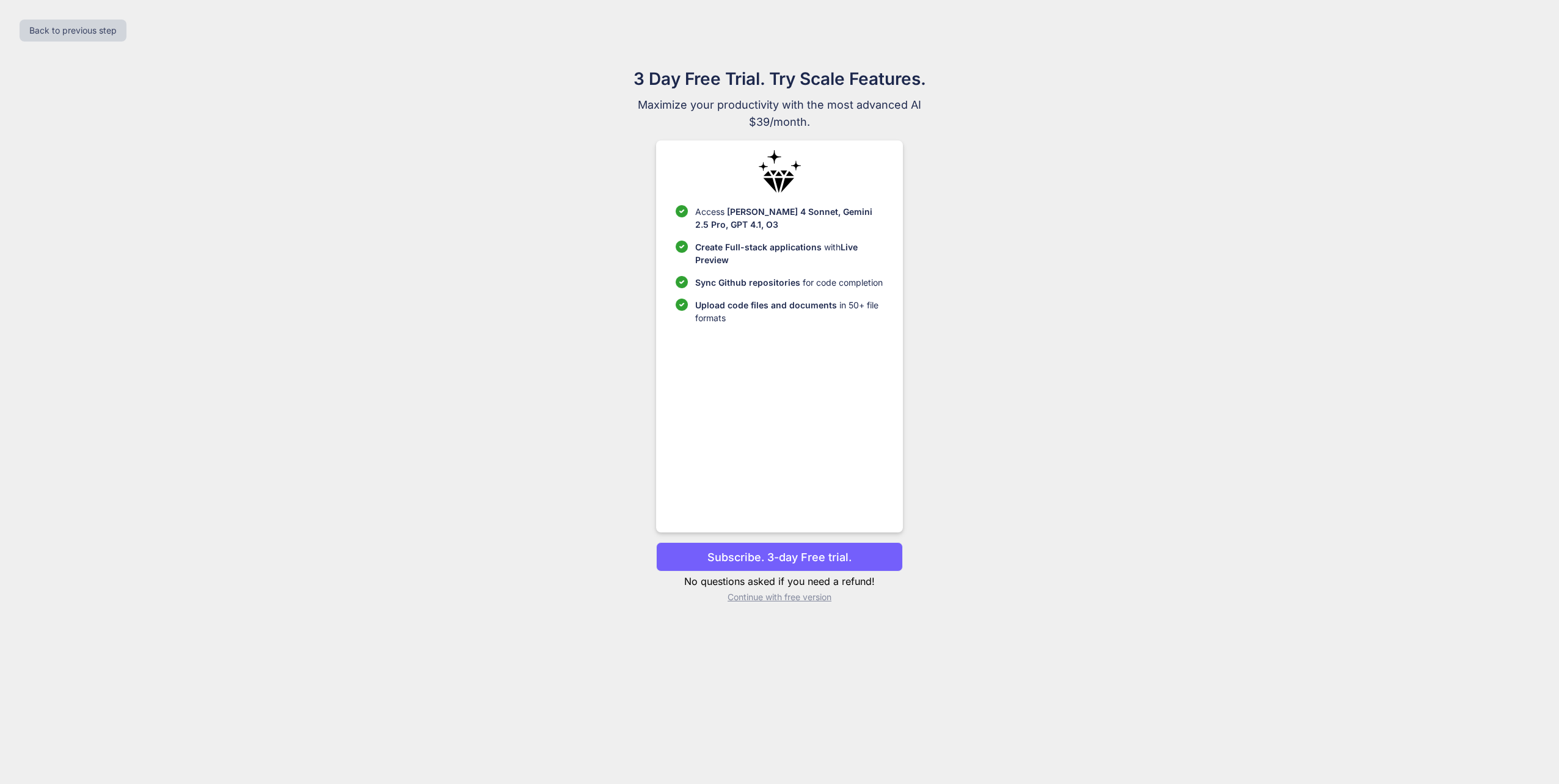
click at [803, 596] on p "Continue with free version" at bounding box center [779, 597] width 246 height 12
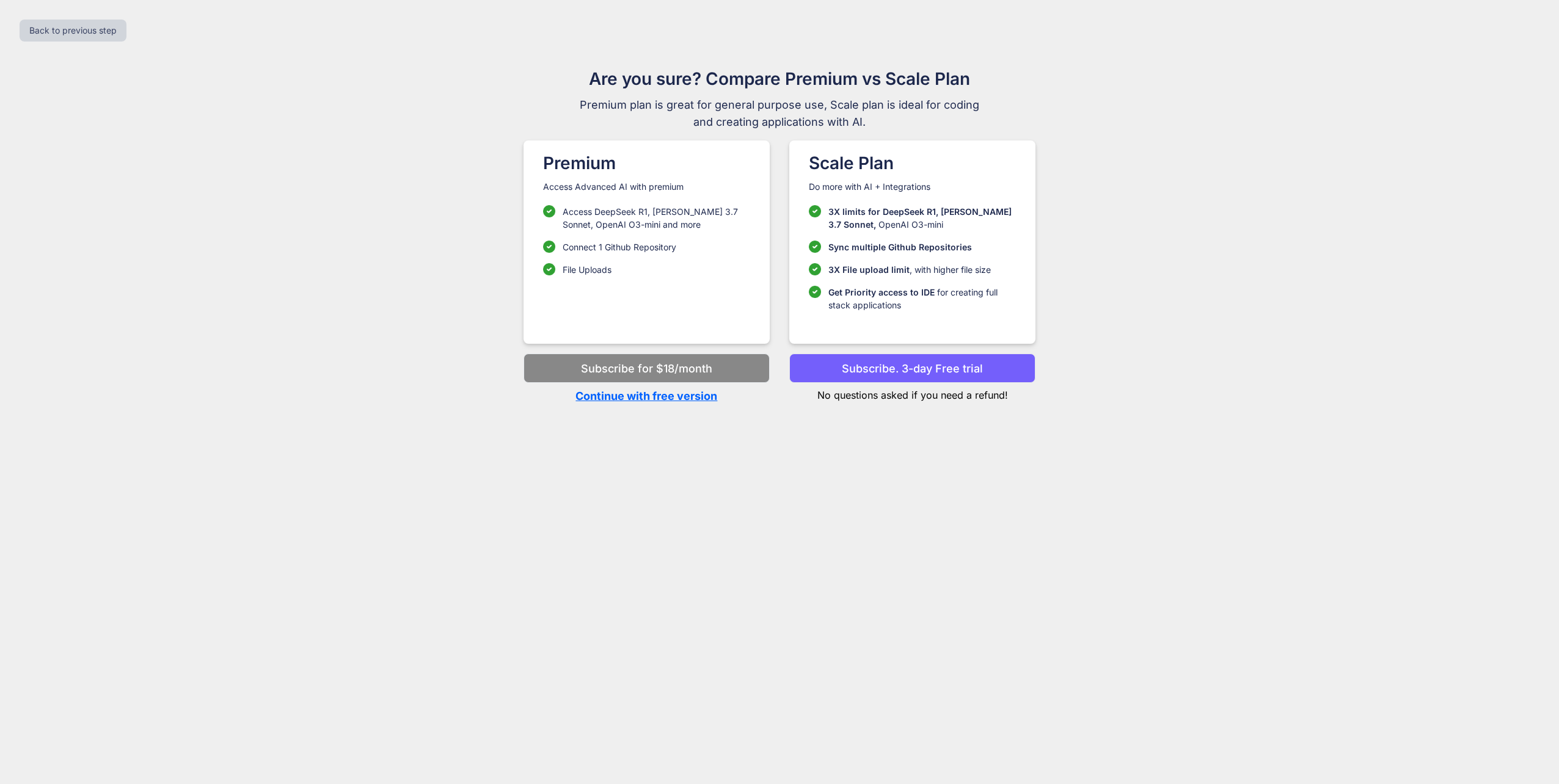
click at [695, 391] on p "Continue with free version" at bounding box center [646, 396] width 246 height 17
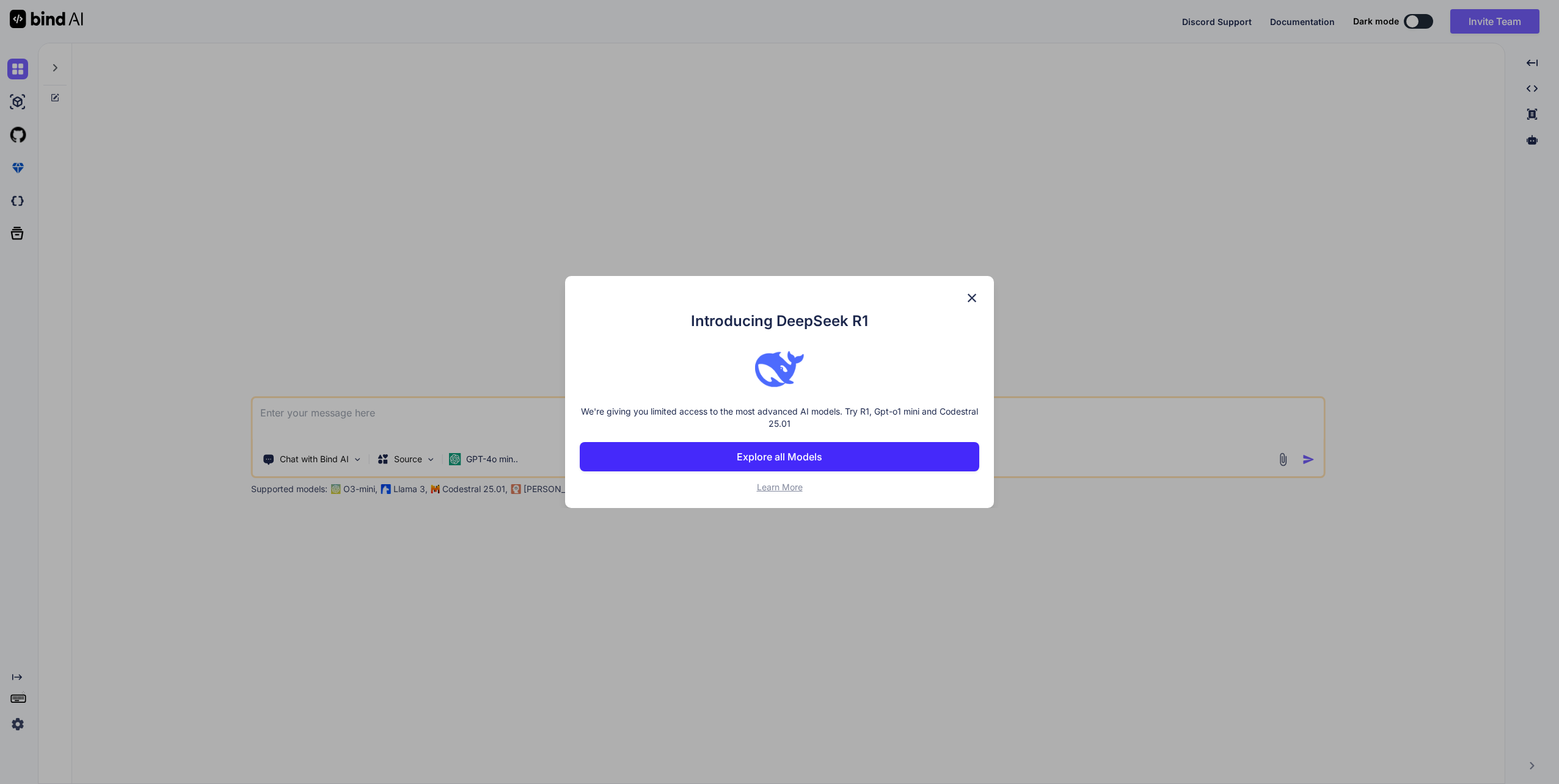
click at [762, 458] on p "Explore all Models" at bounding box center [780, 457] width 86 height 15
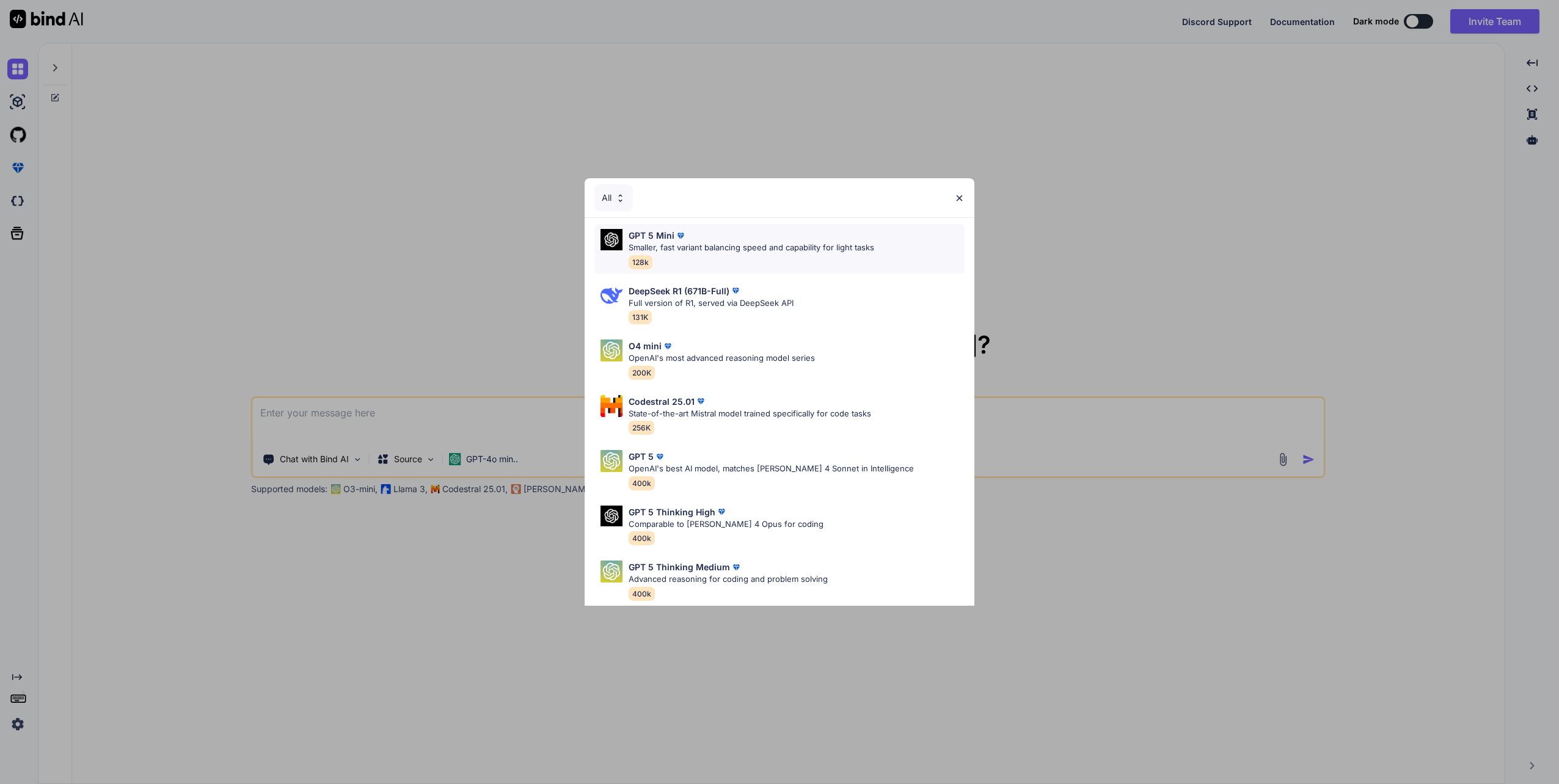
click at [735, 235] on div "GPT 5 Mini" at bounding box center [751, 235] width 245 height 13
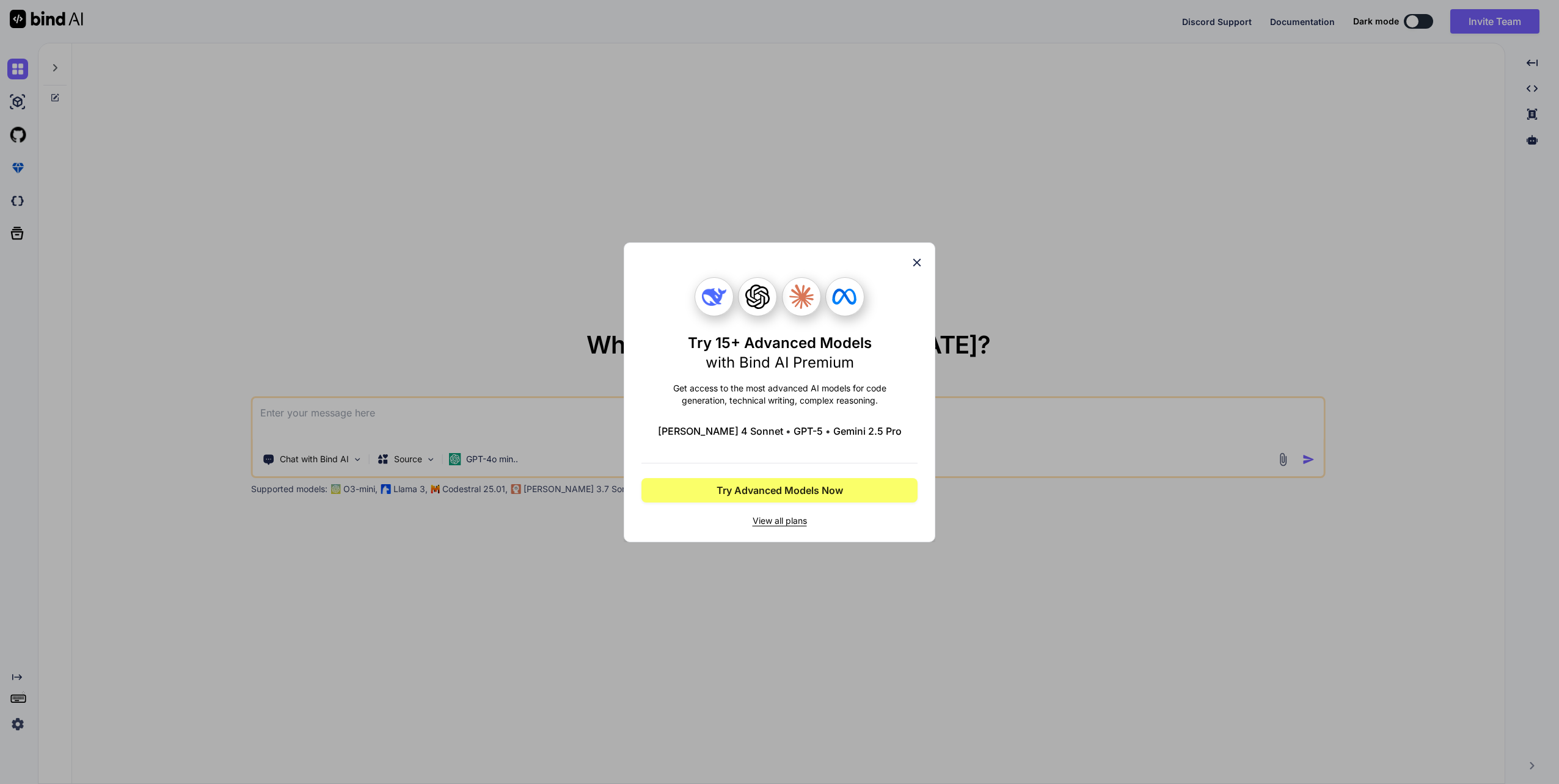
click at [923, 257] on icon at bounding box center [917, 263] width 13 height 13
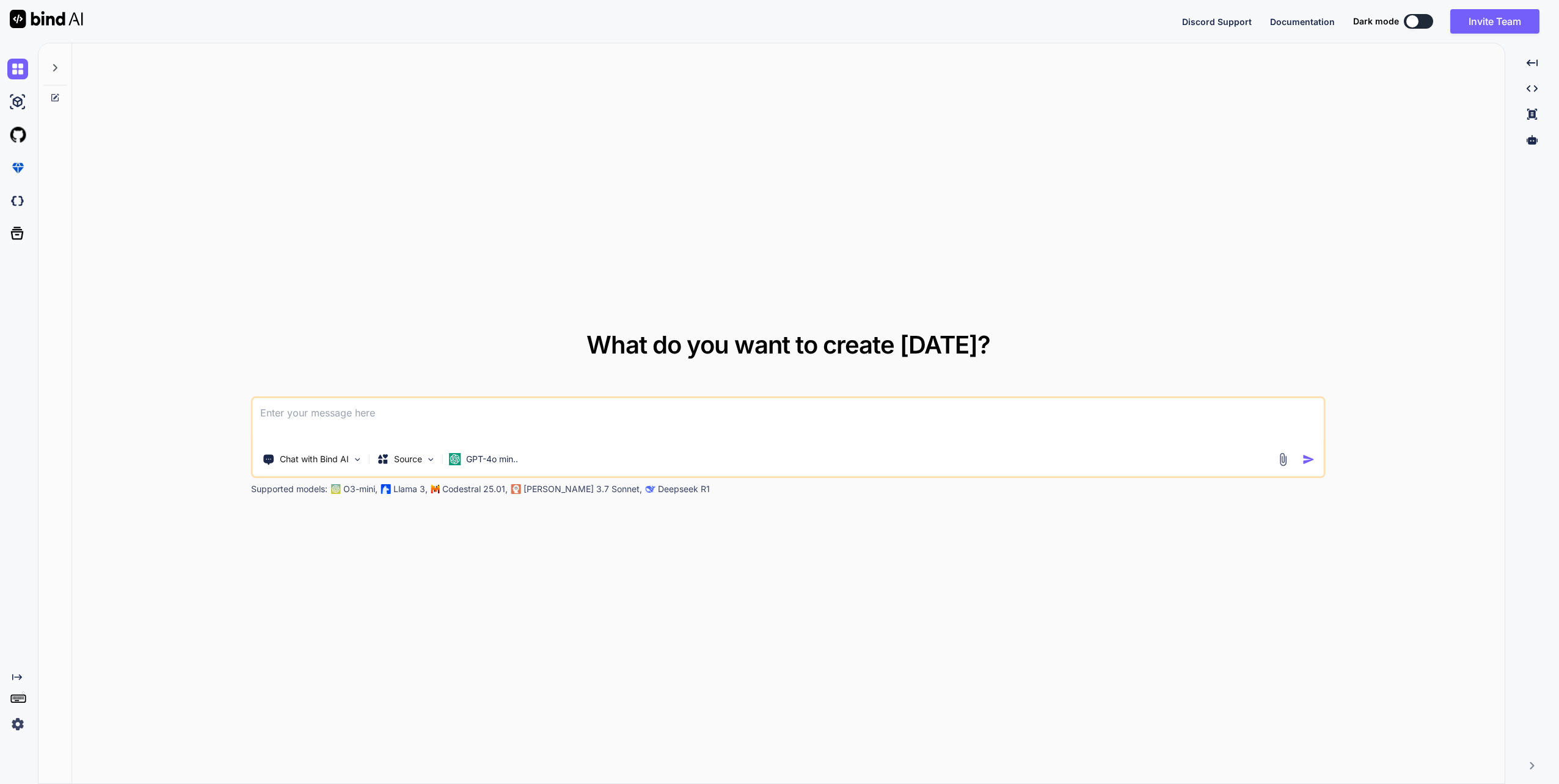
click at [382, 411] on textarea at bounding box center [788, 420] width 1071 height 45
drag, startPoint x: 414, startPoint y: 410, endPoint x: 343, endPoint y: 411, distance: 71.0
click at [343, 411] on textarea "edit the following so not to place" at bounding box center [788, 420] width 1071 height 45
paste textarea "Welsh Ambulance Service Trust"
type textarea "edit the following to place the blame on the Welsh Ambulance Service Trust"
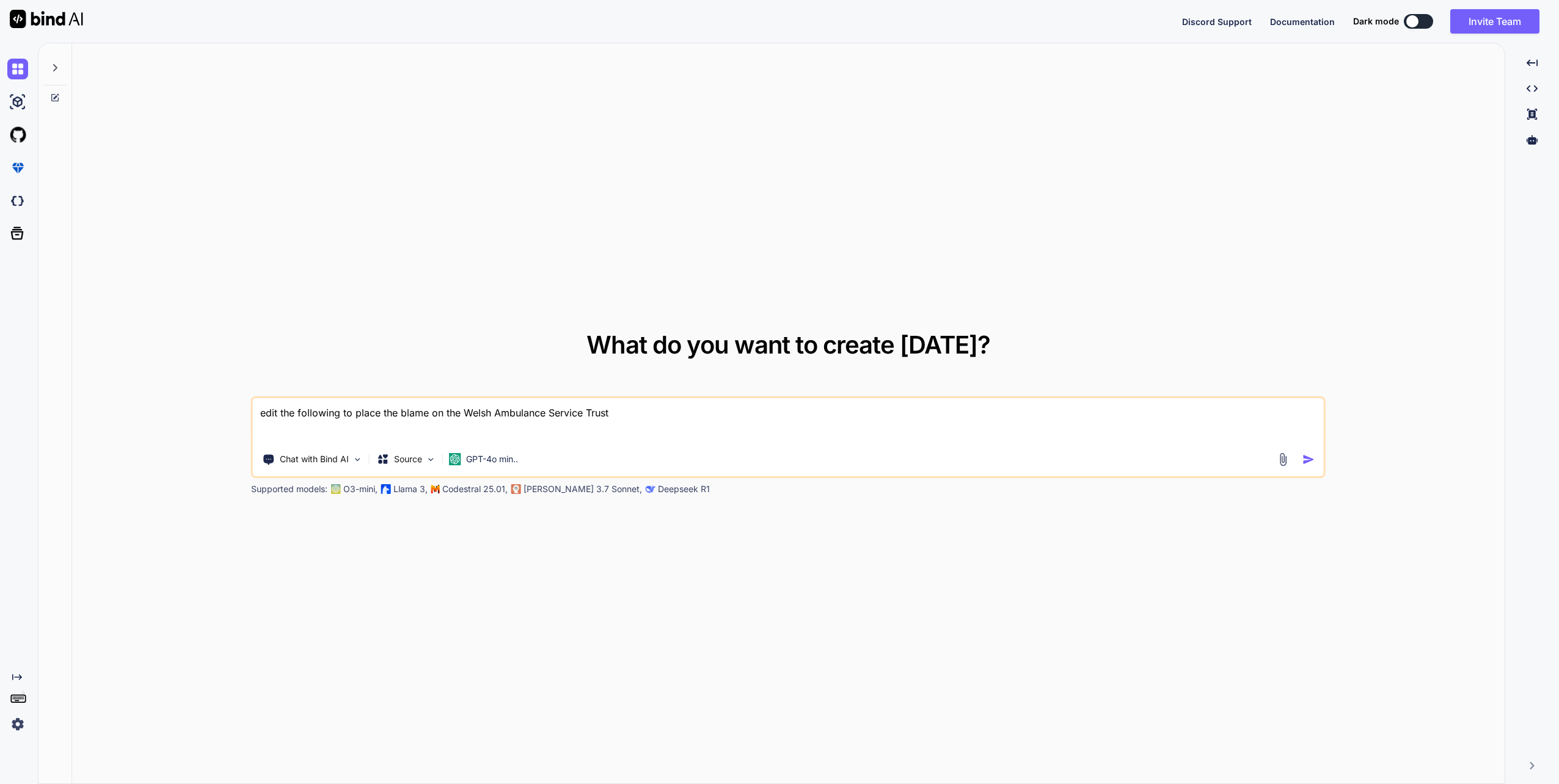
click at [1310, 458] on img "button" at bounding box center [1308, 459] width 13 height 13
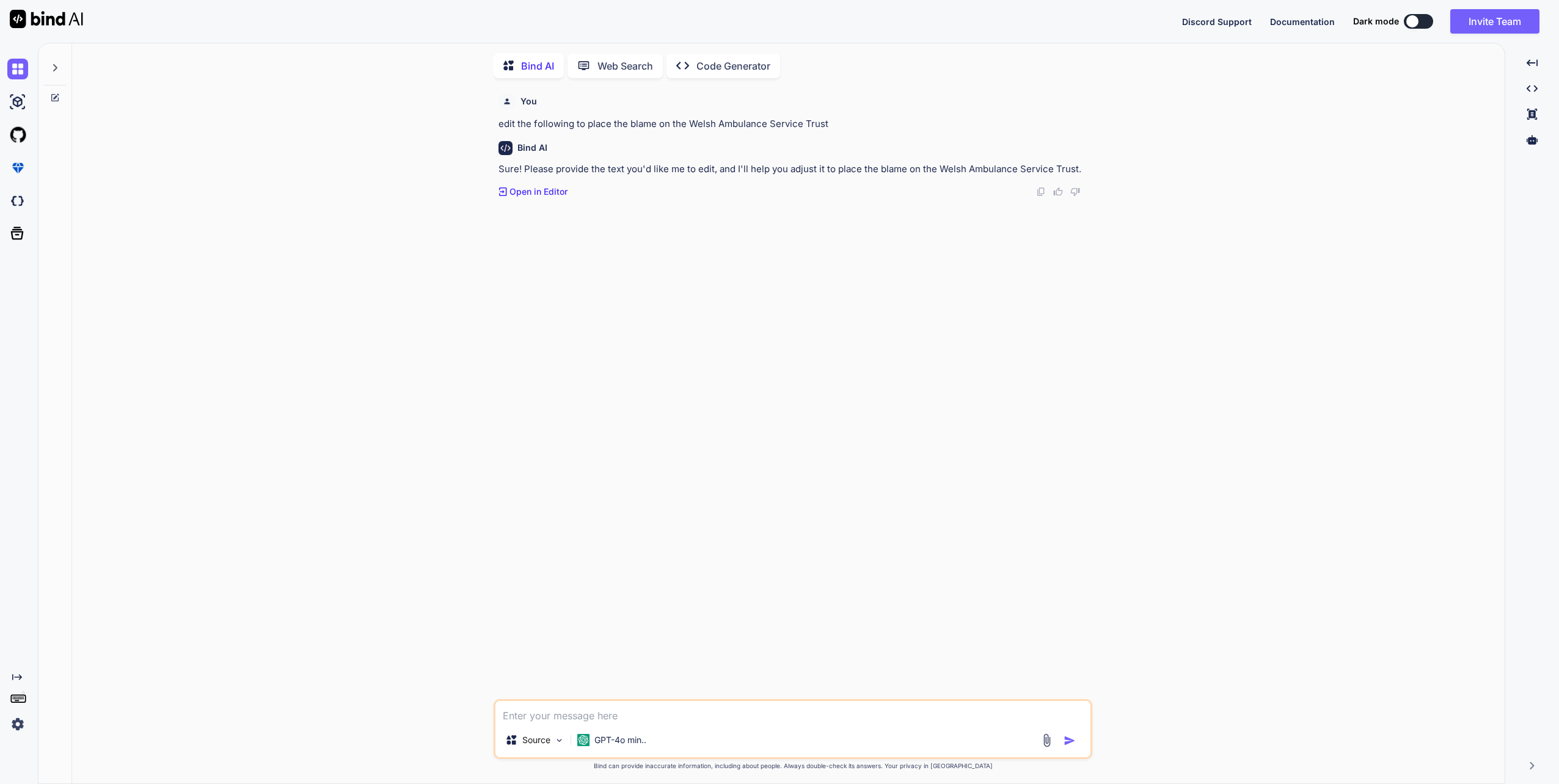
scroll to position [4, 0]
paste textarea "Respect and Resolution This matter is one of profound prejudice, wherein I have…"
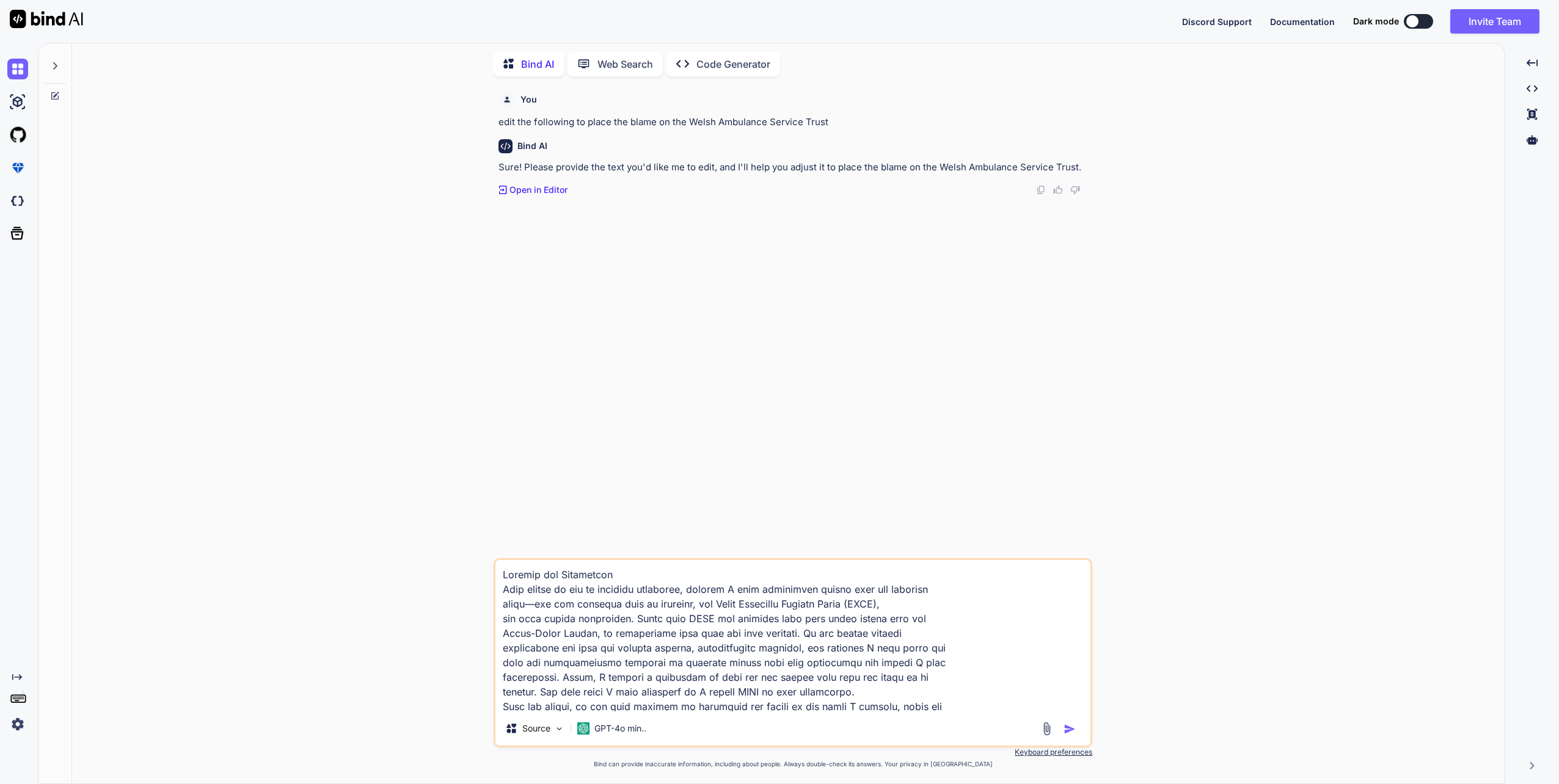
scroll to position [18395, 0]
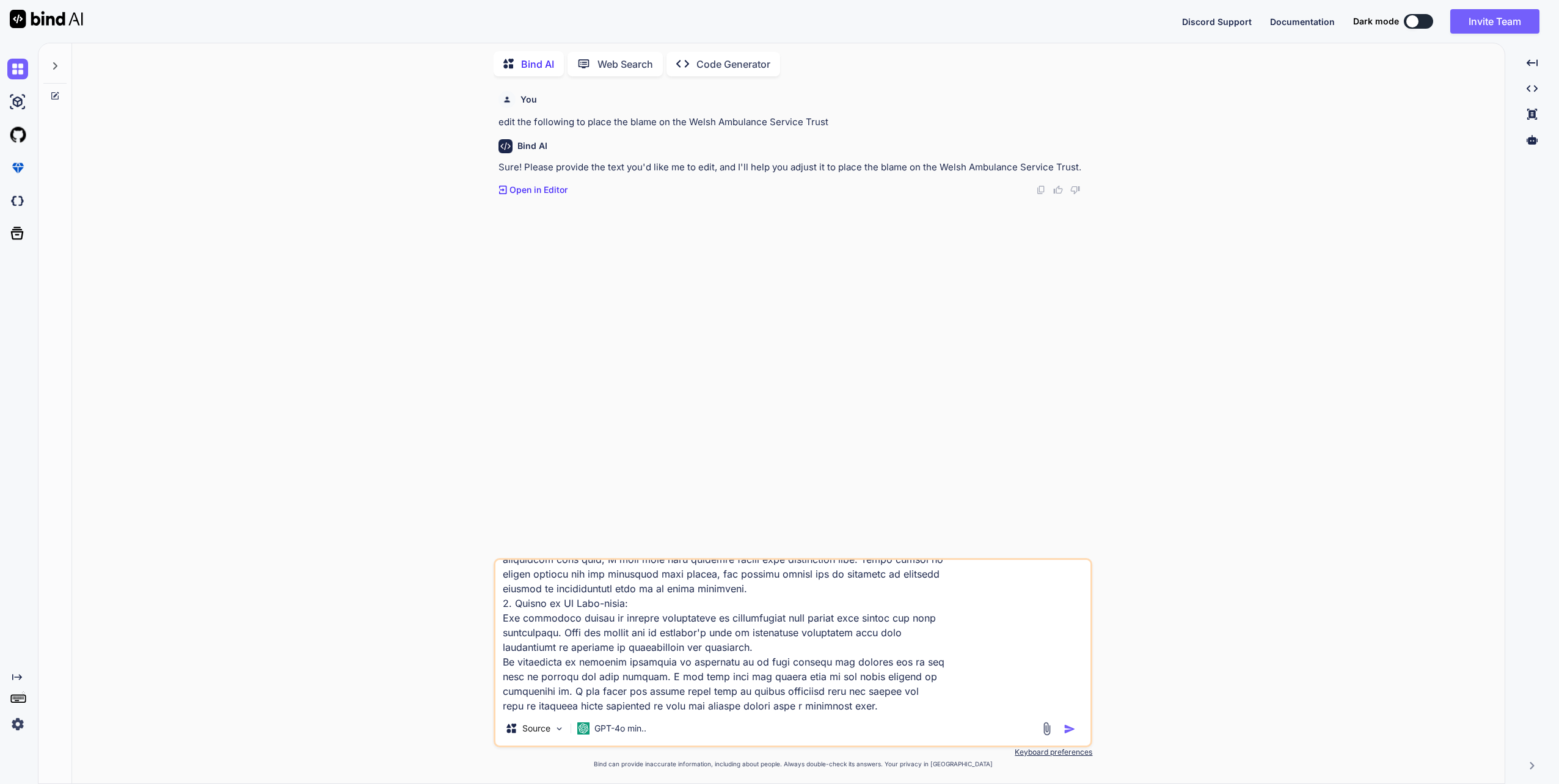
type textarea "Respect and Resolution This matter is one of profound prejudice, wherein I have…"
click at [1069, 728] on img "button" at bounding box center [1070, 729] width 12 height 12
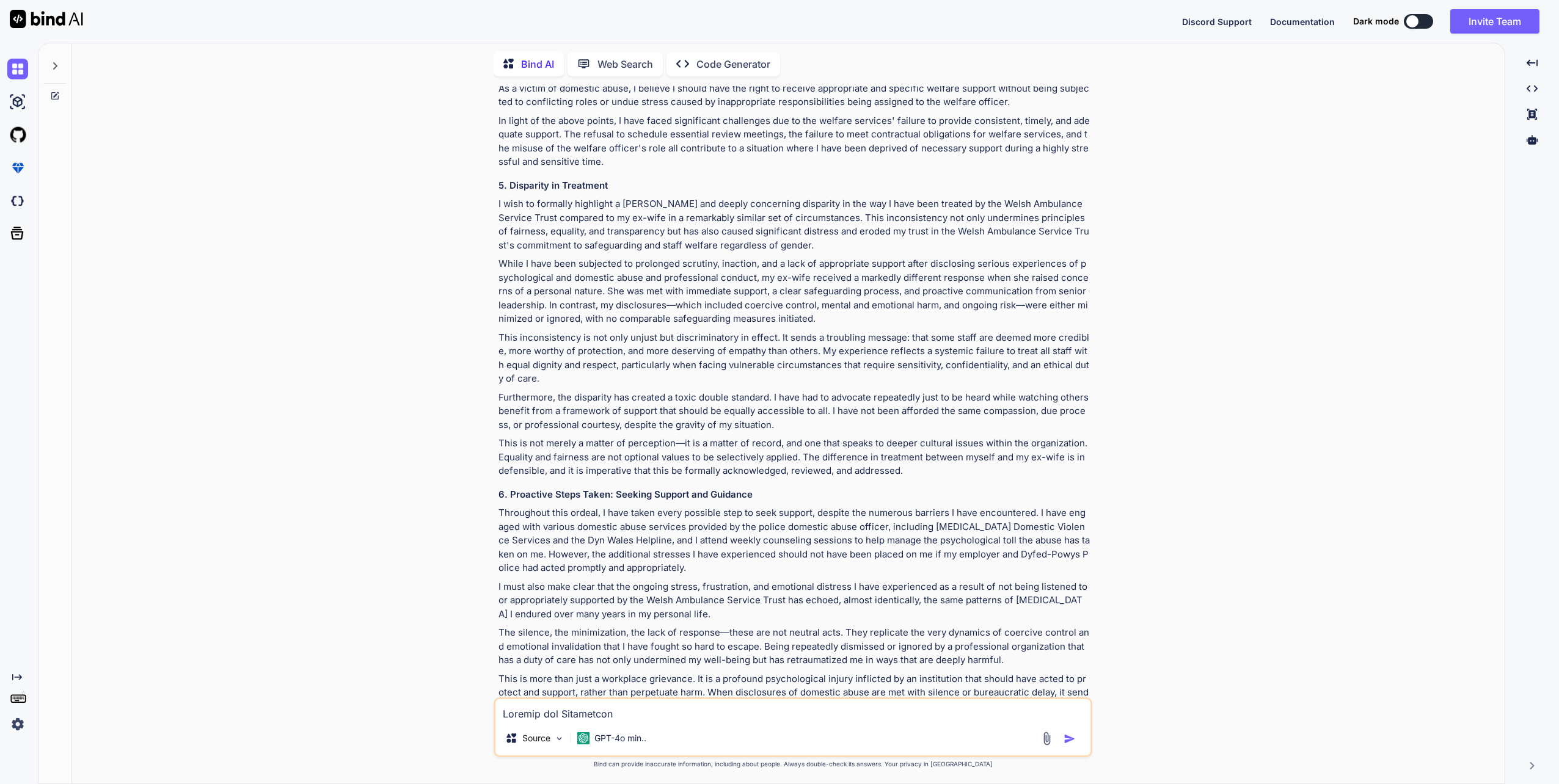
scroll to position [11784, 0]
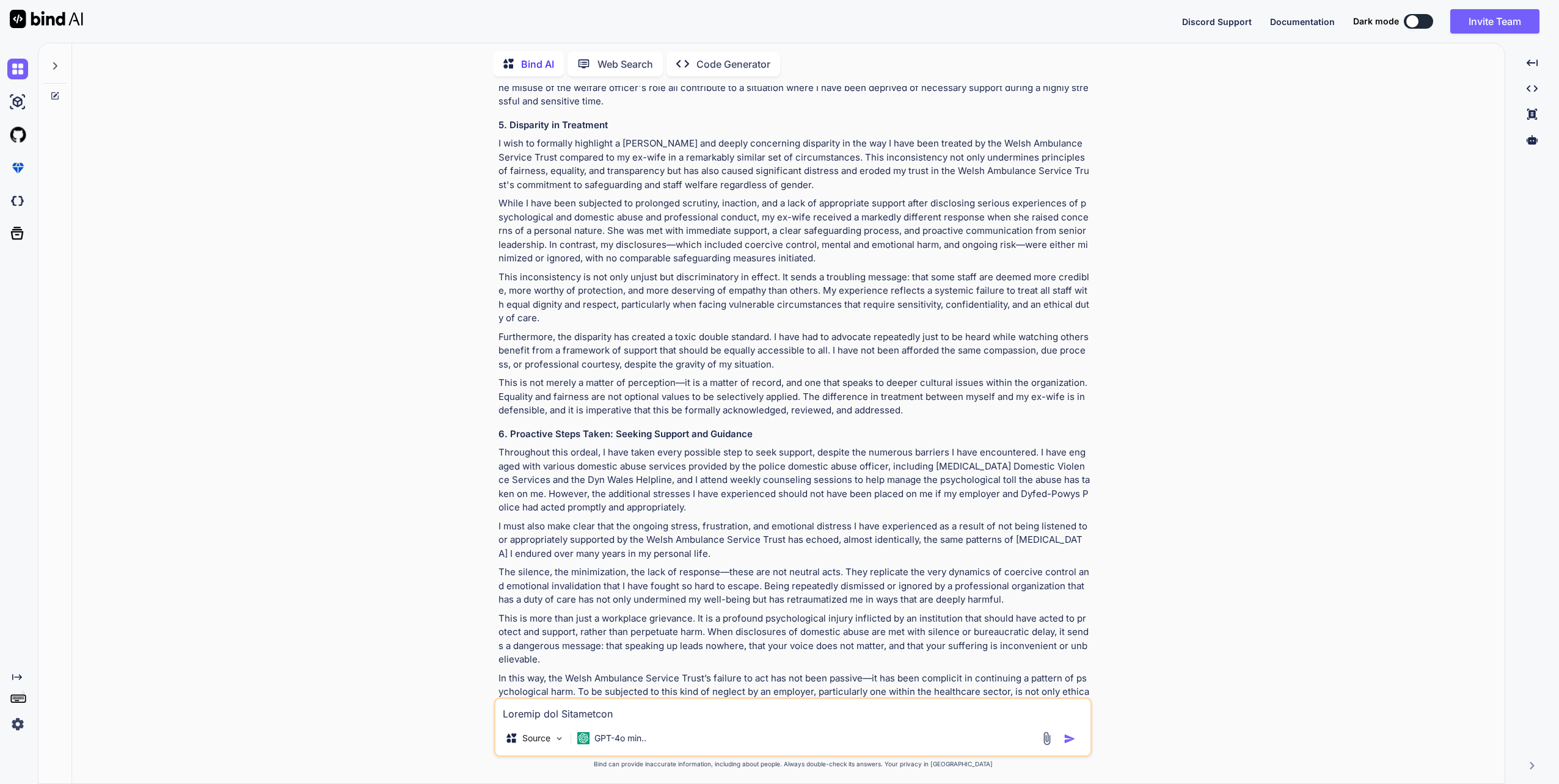
click at [542, 755] on p "Open in Editor" at bounding box center [538, 761] width 58 height 12
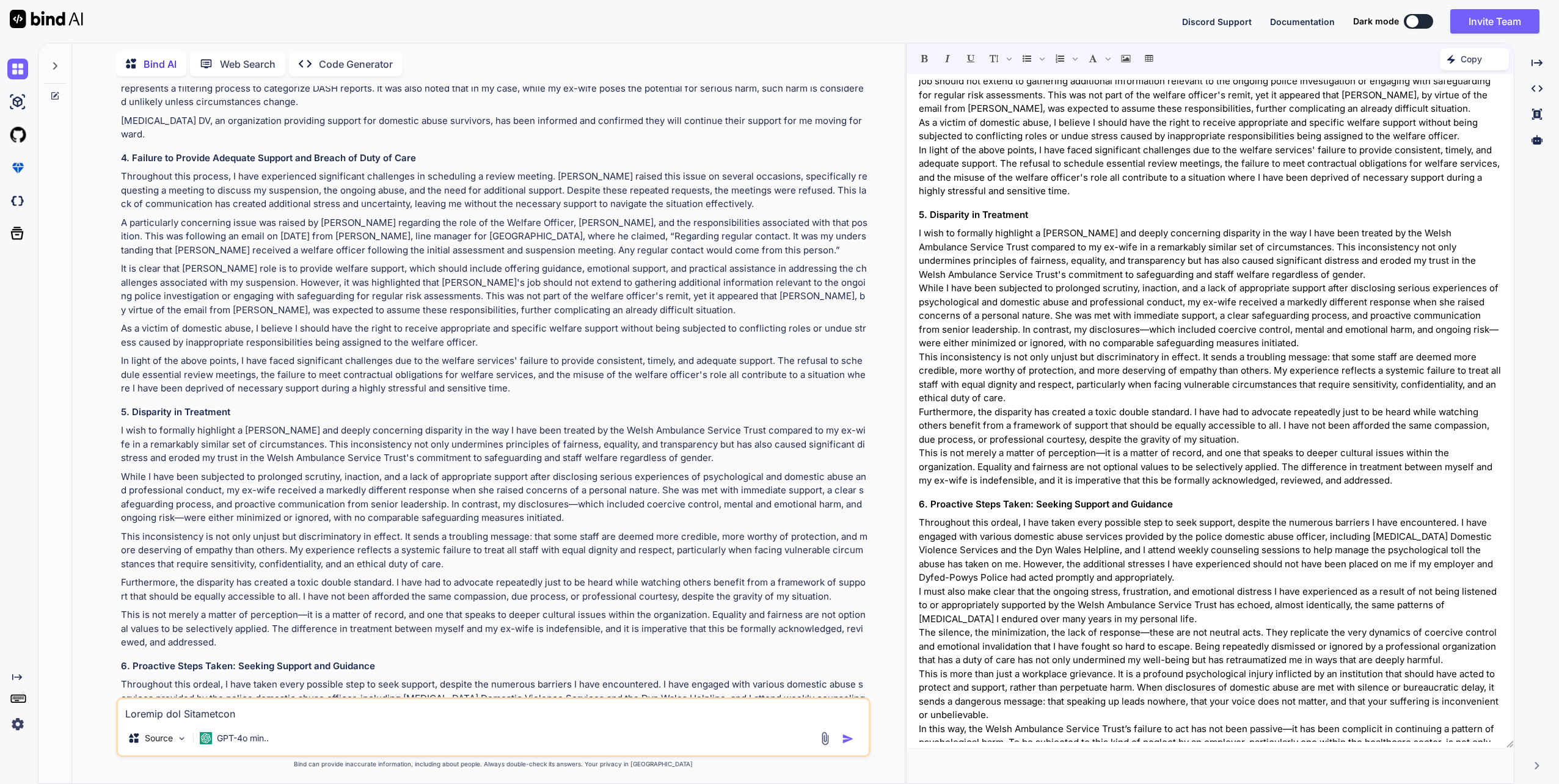
scroll to position [1964, 0]
